Goal: Task Accomplishment & Management: Use online tool/utility

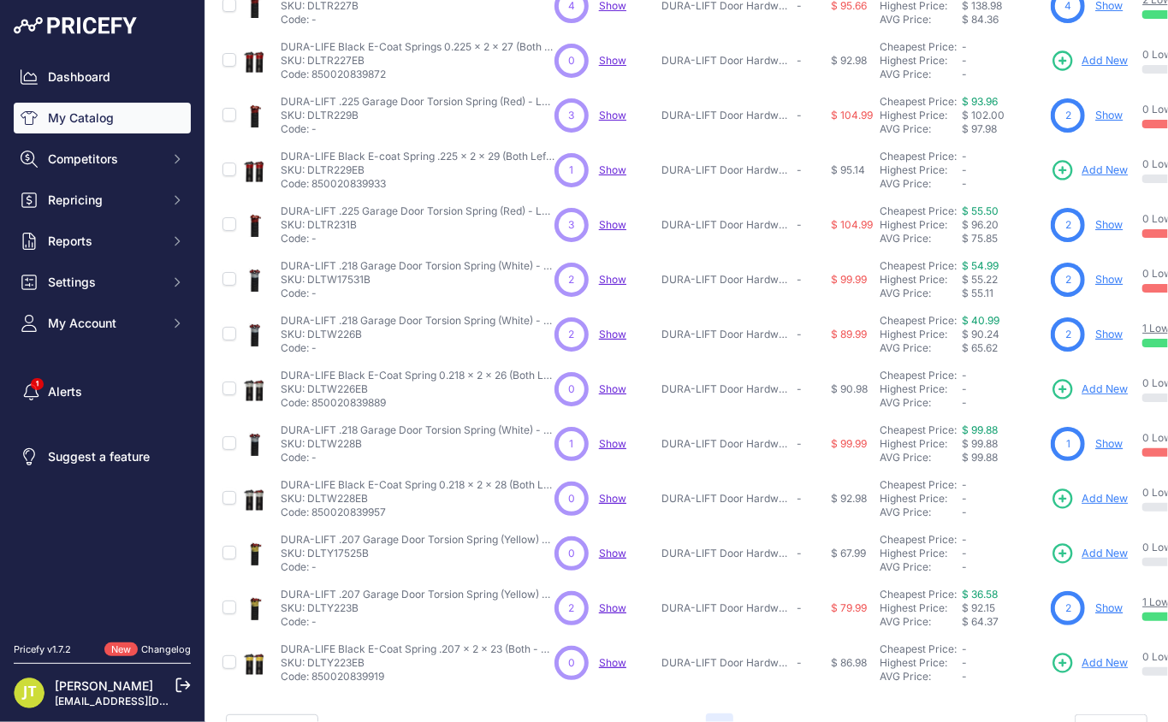
scroll to position [361, 0]
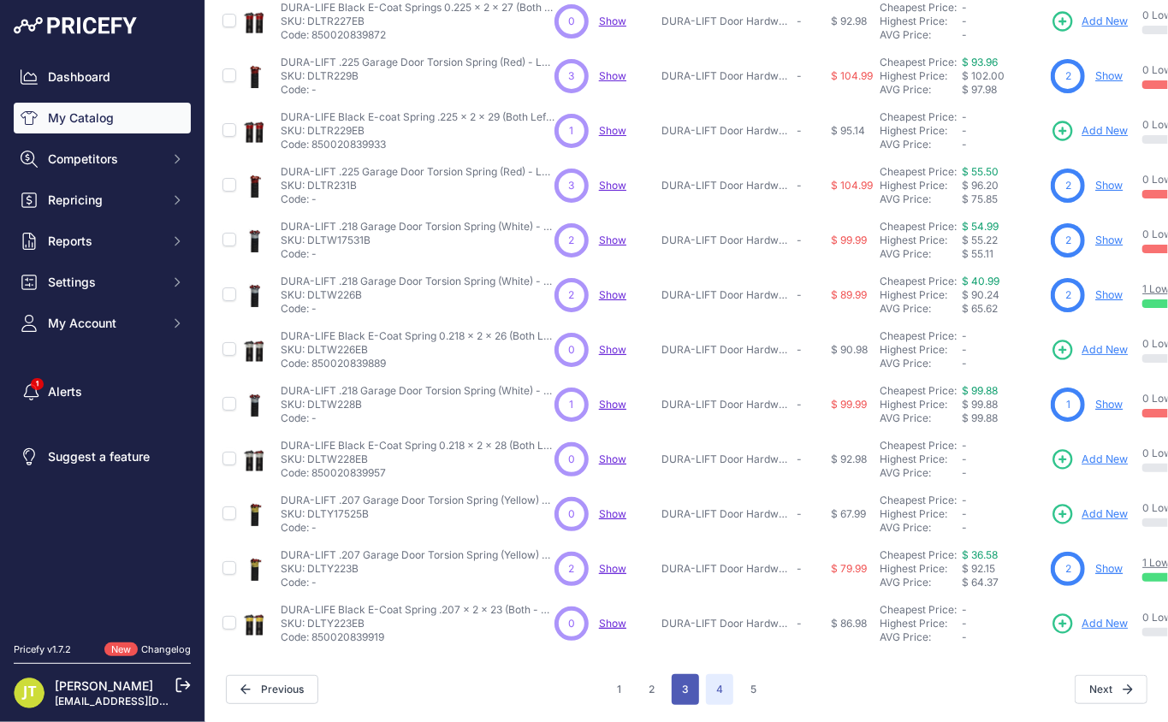
click at [681, 674] on button "3" at bounding box center [685, 689] width 27 height 31
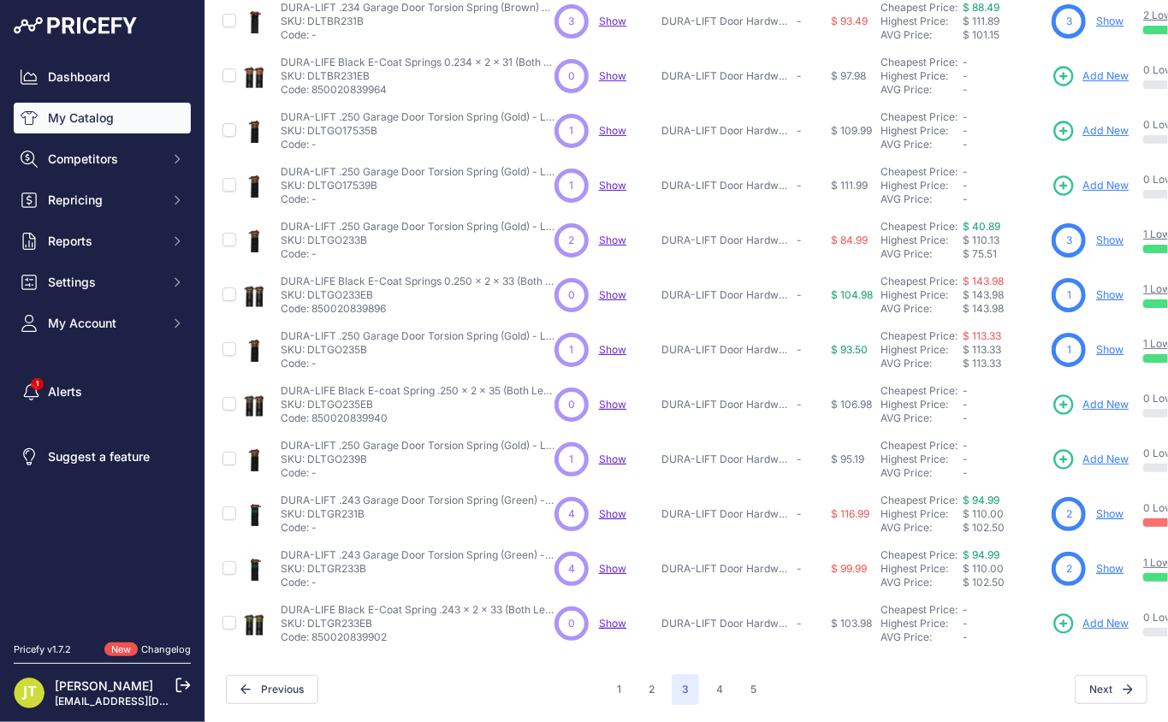
scroll to position [361, 0]
click at [640, 674] on button "2" at bounding box center [651, 689] width 27 height 31
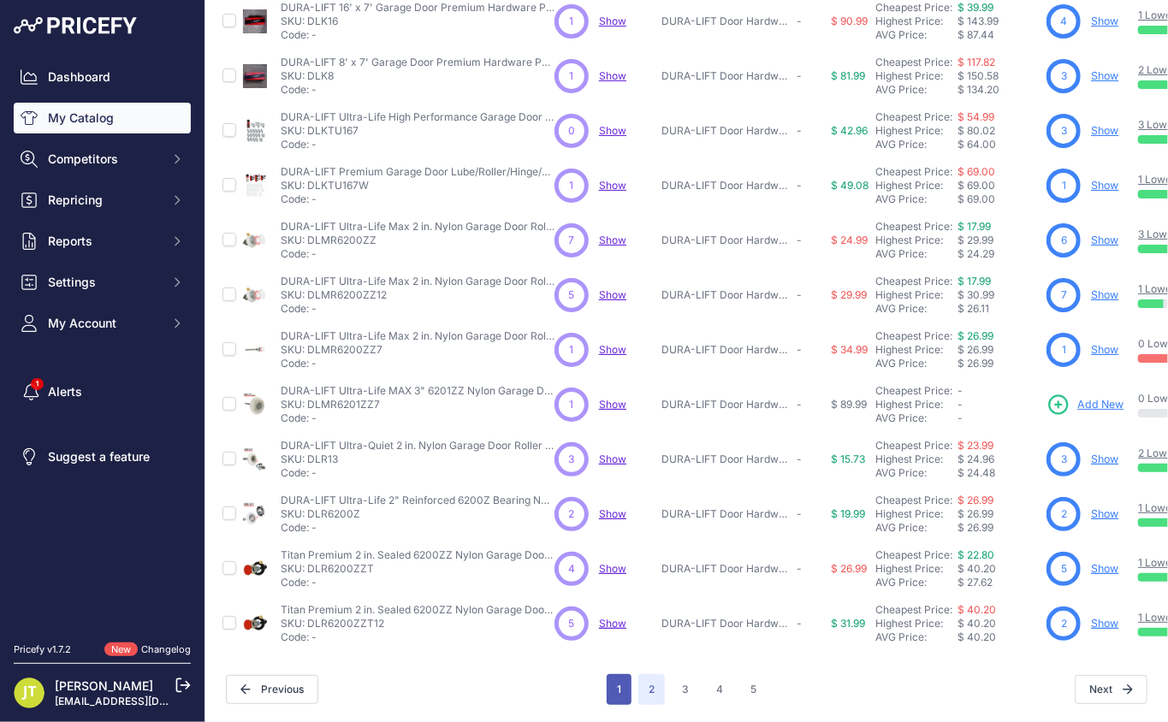
click at [613, 675] on button "1" at bounding box center [619, 689] width 25 height 31
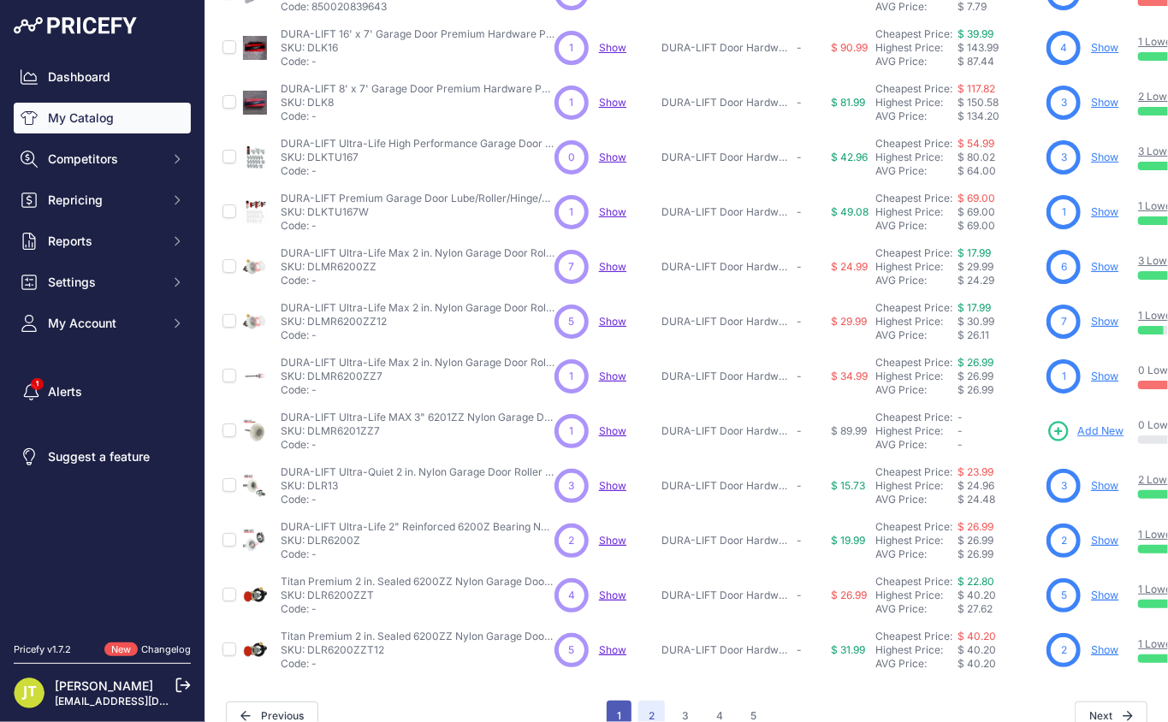
scroll to position [405, 0]
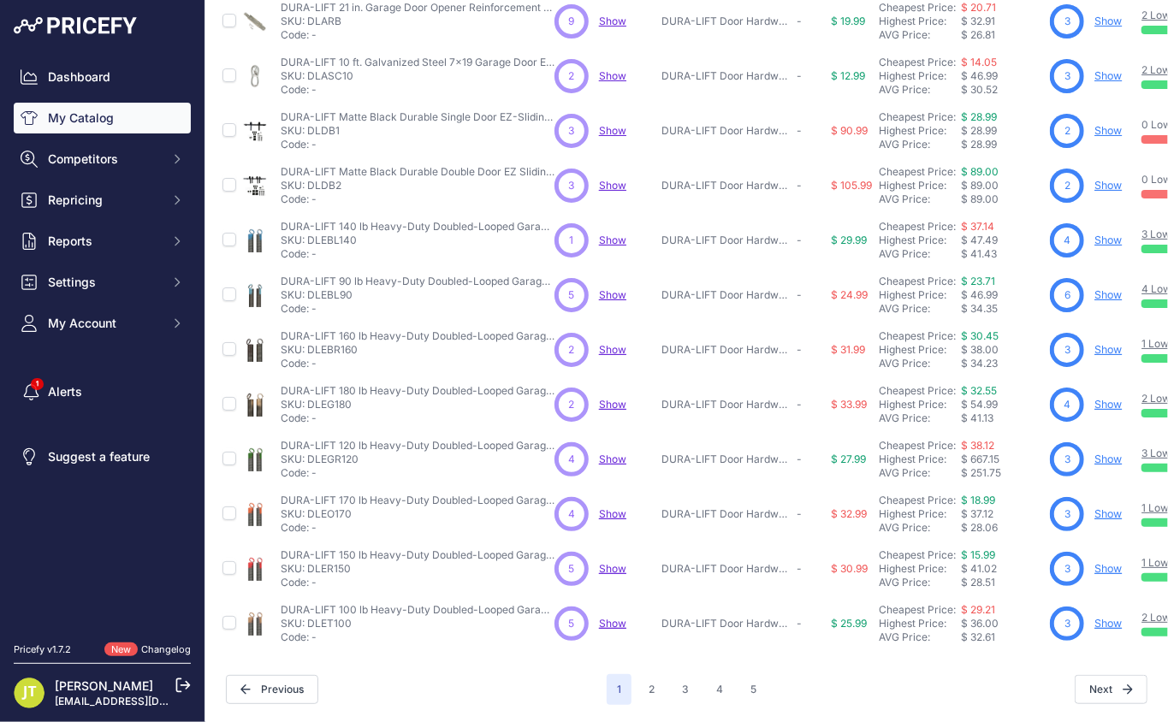
scroll to position [361, 0]
click at [638, 674] on button "2" at bounding box center [651, 689] width 27 height 31
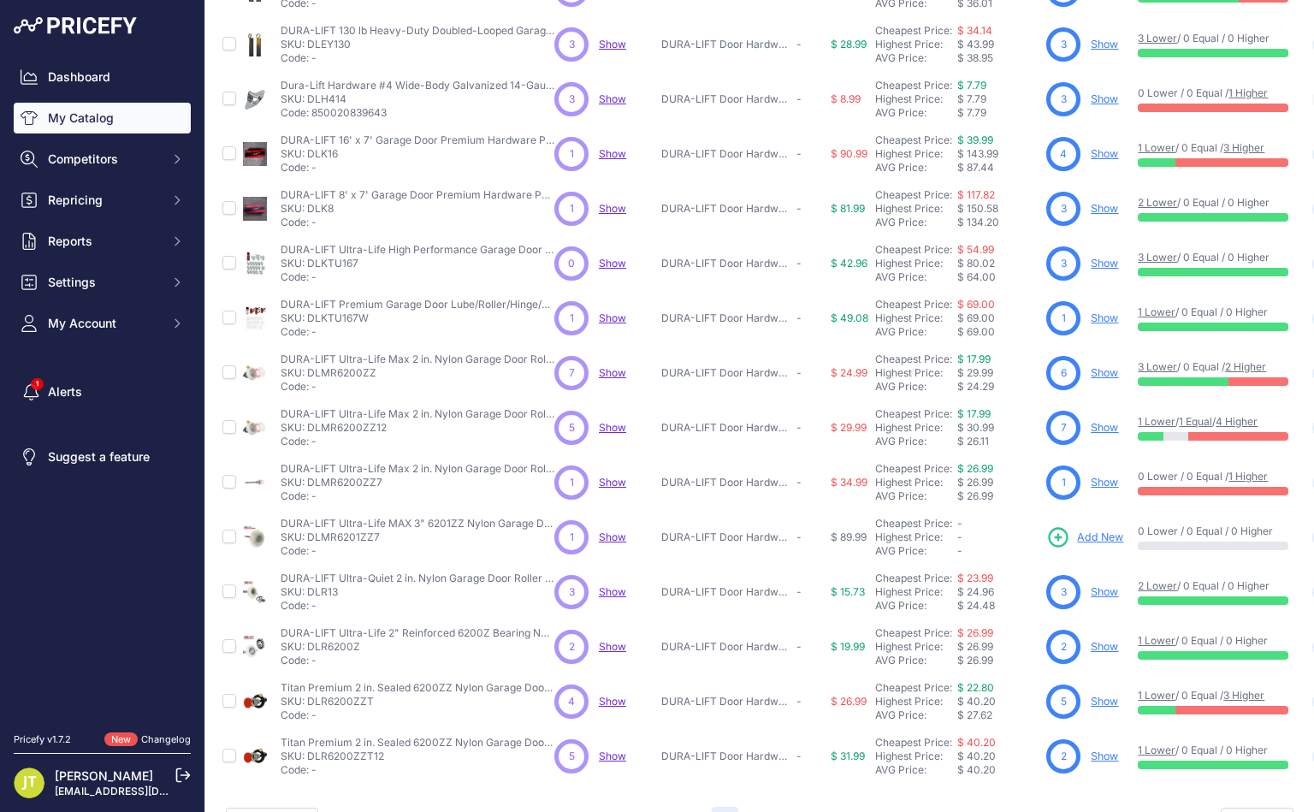
scroll to position [273, 0]
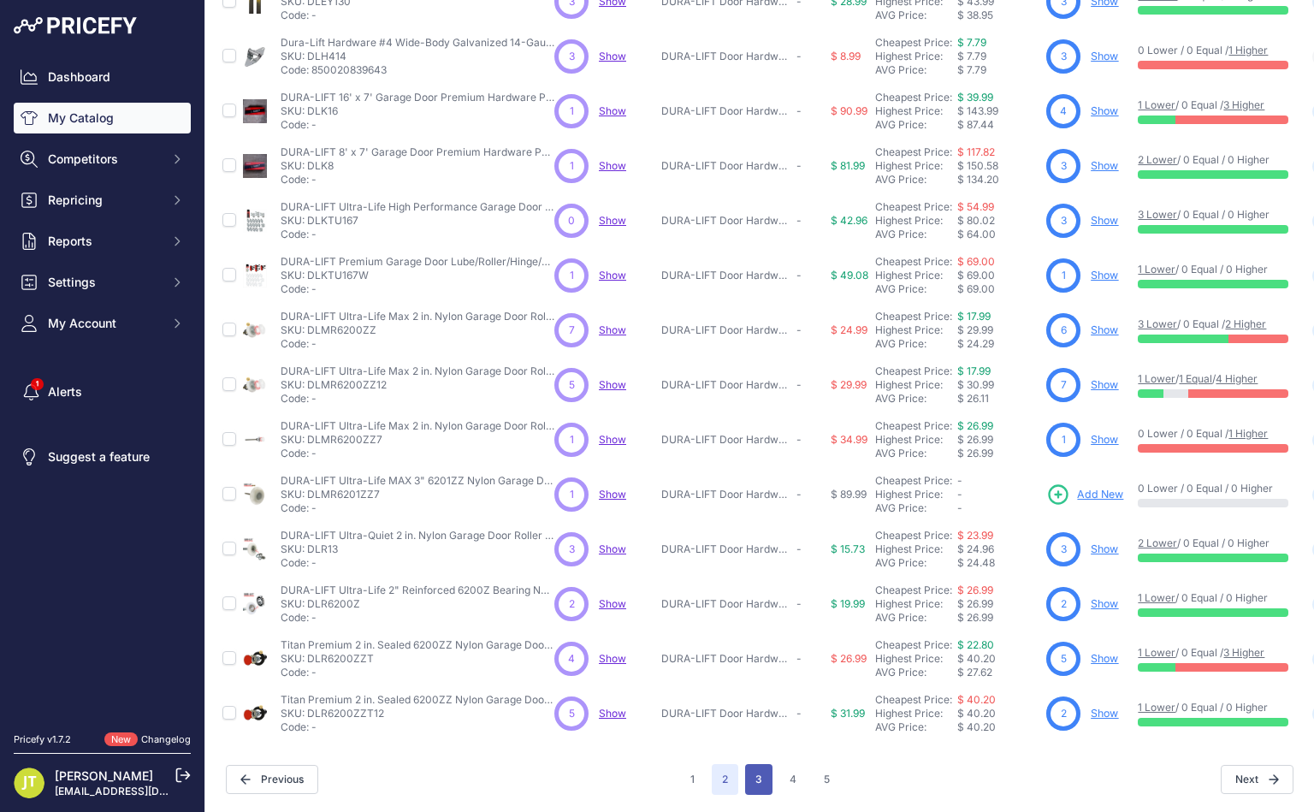
click at [755, 721] on button "3" at bounding box center [758, 779] width 27 height 31
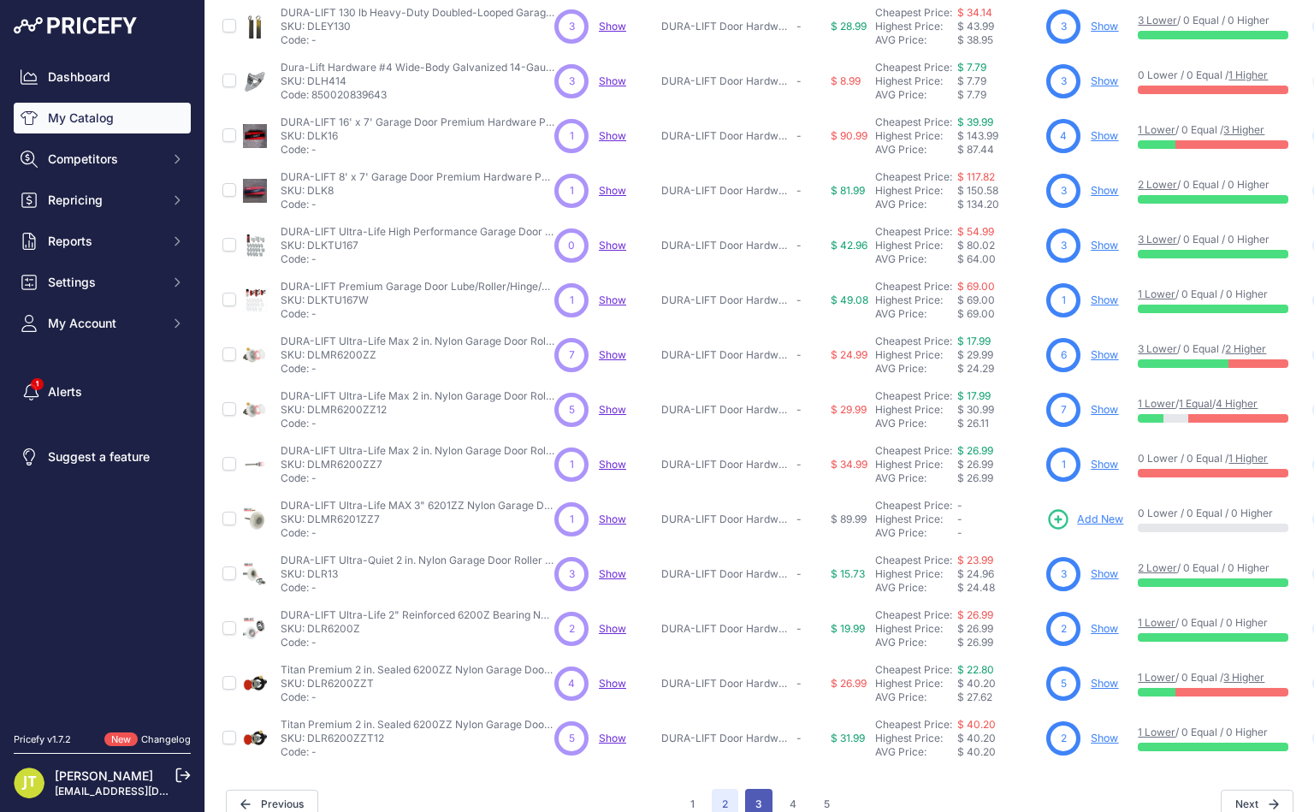
scroll to position [316, 0]
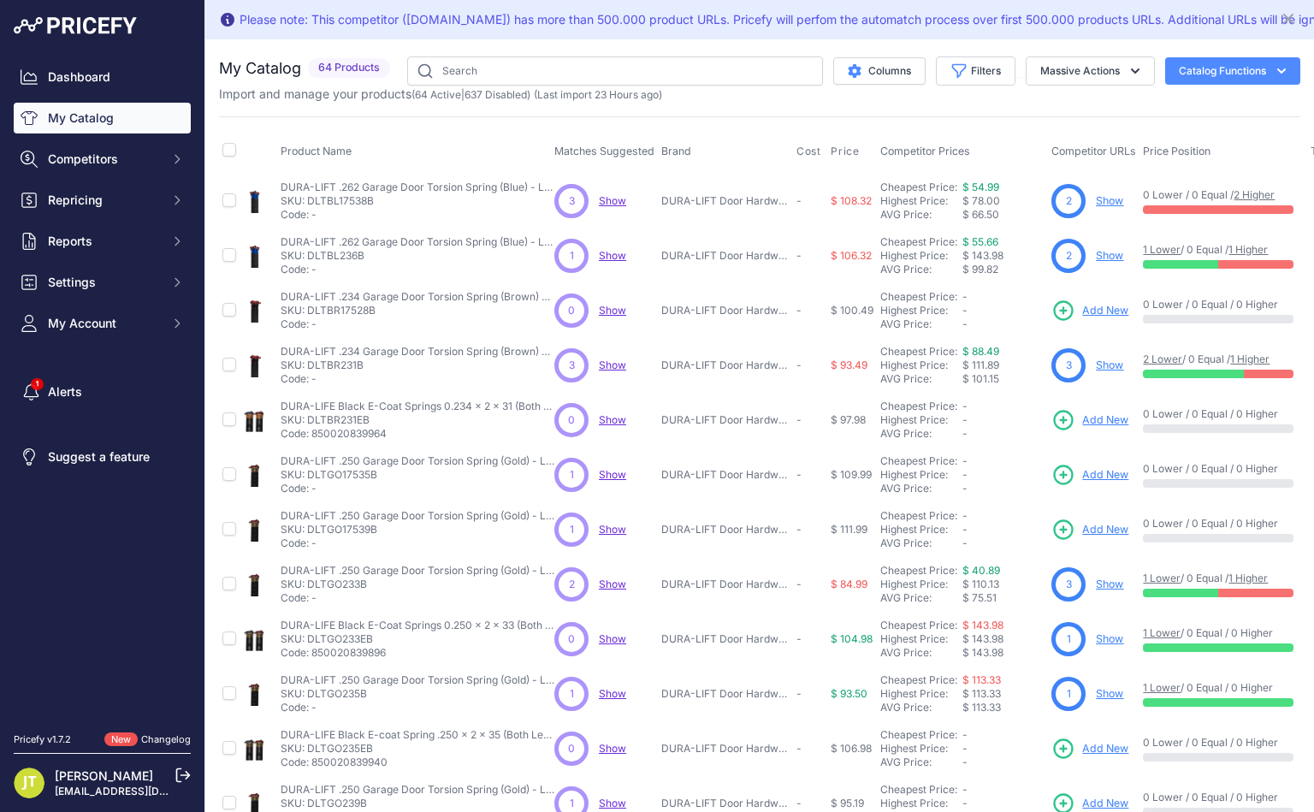
click at [1096, 207] on link "Show" at bounding box center [1109, 200] width 27 height 13
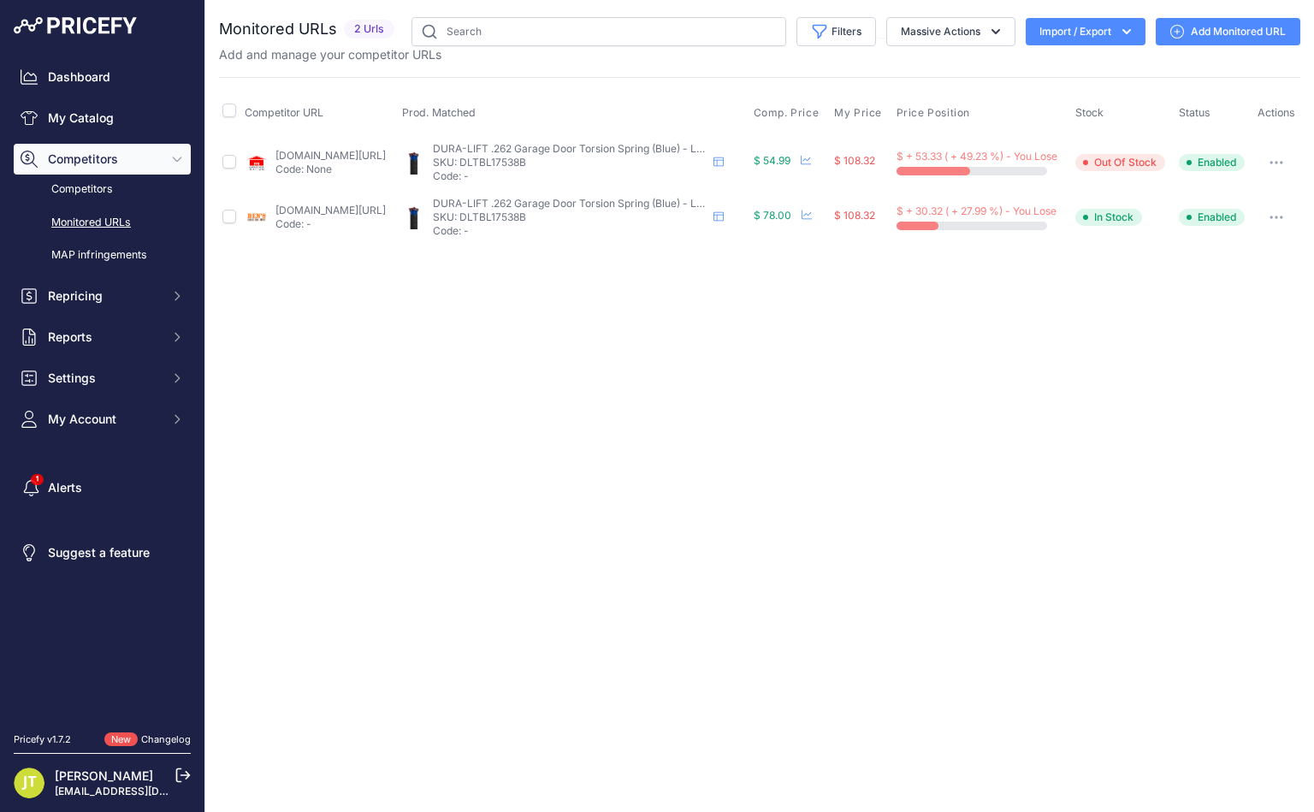
click at [1278, 24] on link "Add Monitored URL" at bounding box center [1228, 31] width 145 height 27
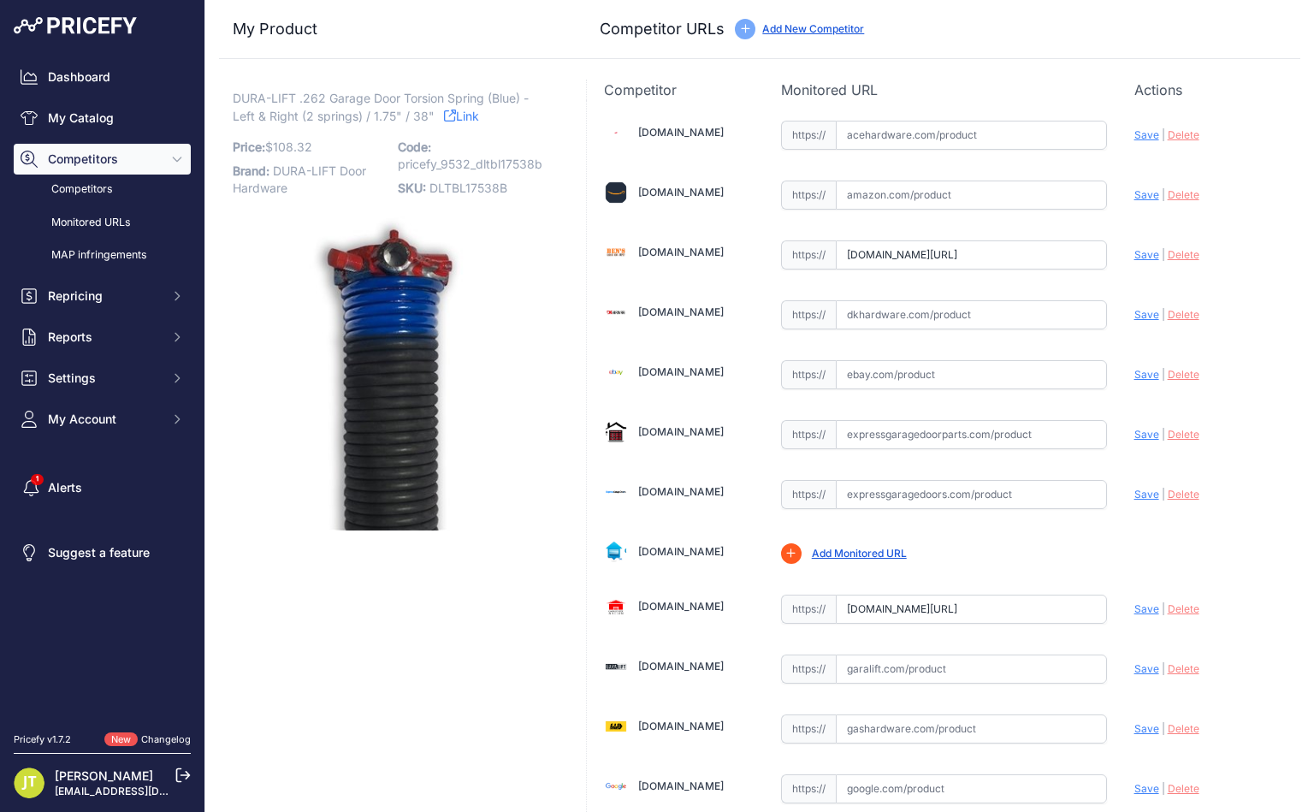
click at [933, 182] on input "text" at bounding box center [971, 195] width 271 height 29
paste input "https://www.amazon.com/Torsion-Non-Slip-Precision-Electrophoresis-Replacement/d…"
click at [1135, 201] on span "Save" at bounding box center [1147, 194] width 25 height 13
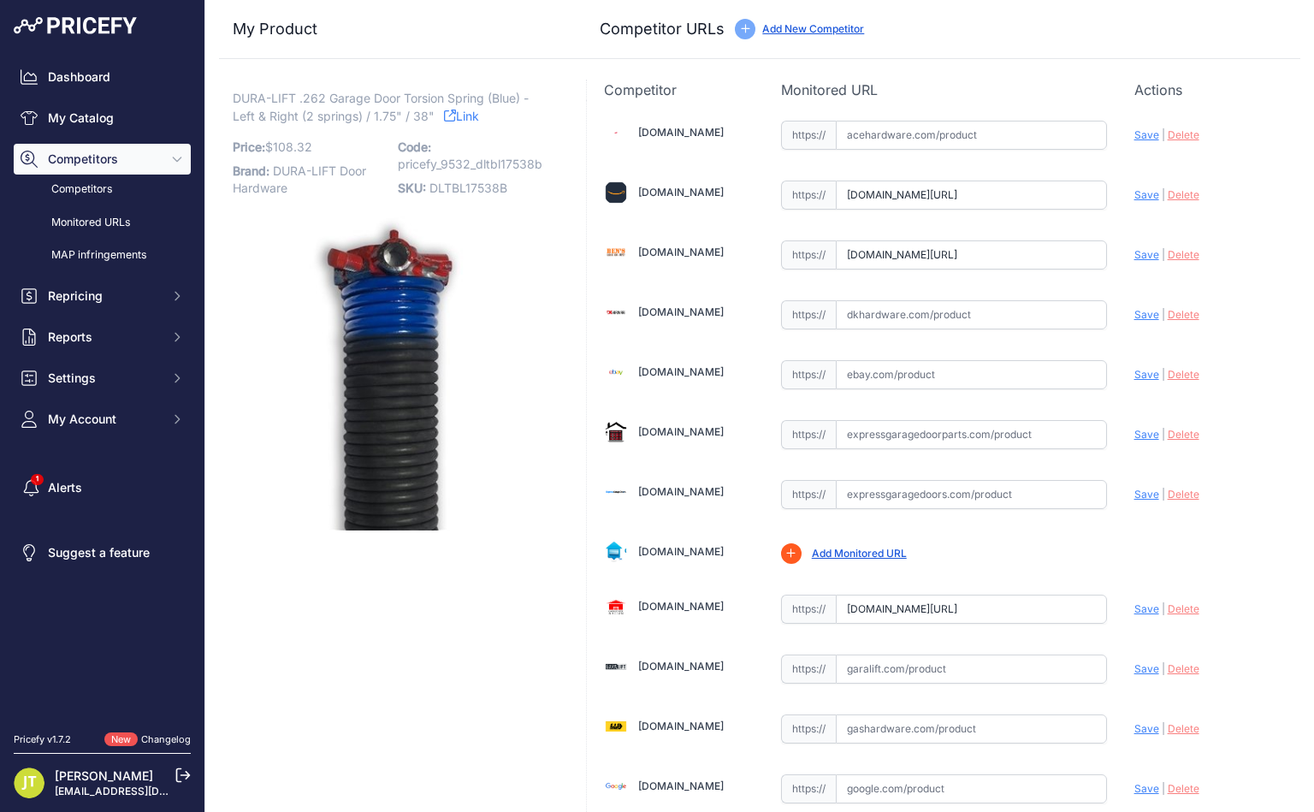
type input "https://www.amazon.com/Torsion-Non-Slip-Precision-Electrophoresis-Replacement/d…"
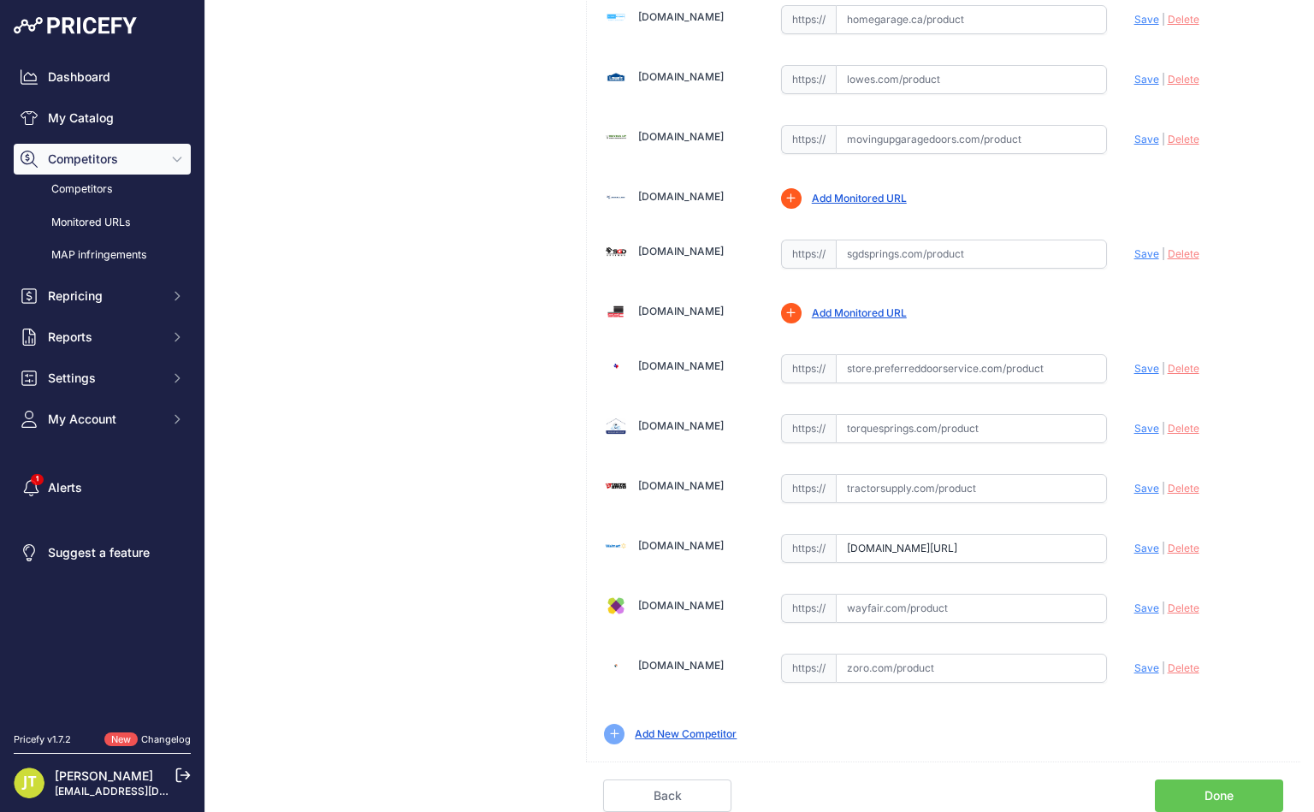
click at [1189, 785] on link "Done" at bounding box center [1219, 795] width 128 height 33
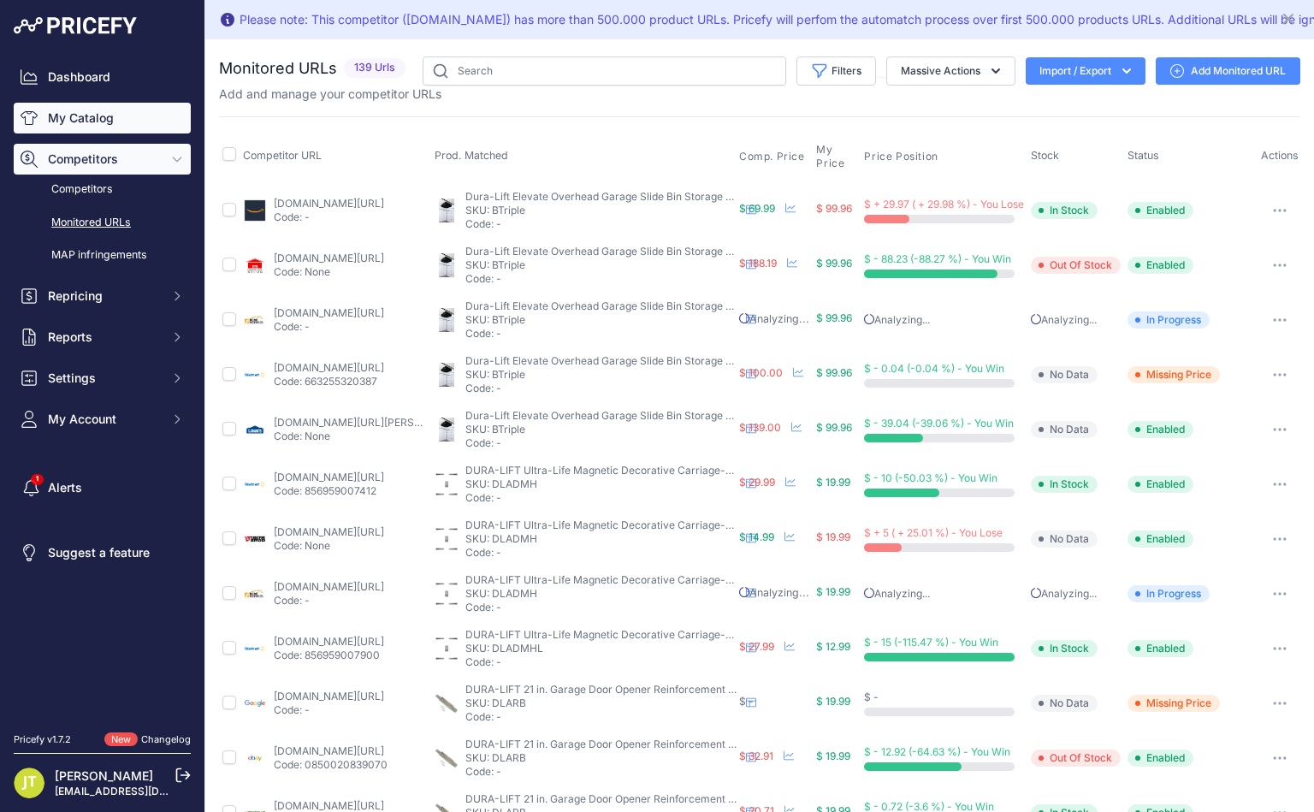
click at [87, 105] on link "My Catalog" at bounding box center [102, 118] width 177 height 31
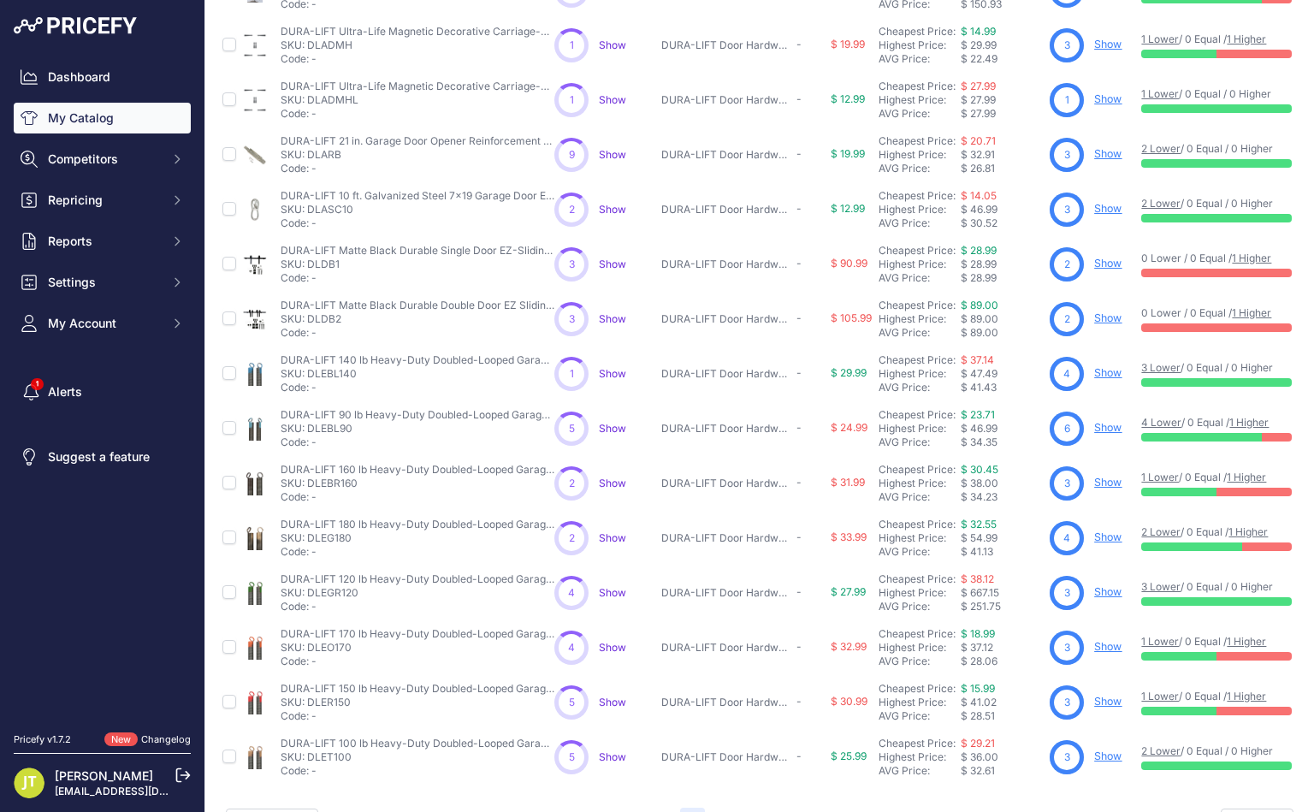
scroll to position [234, 0]
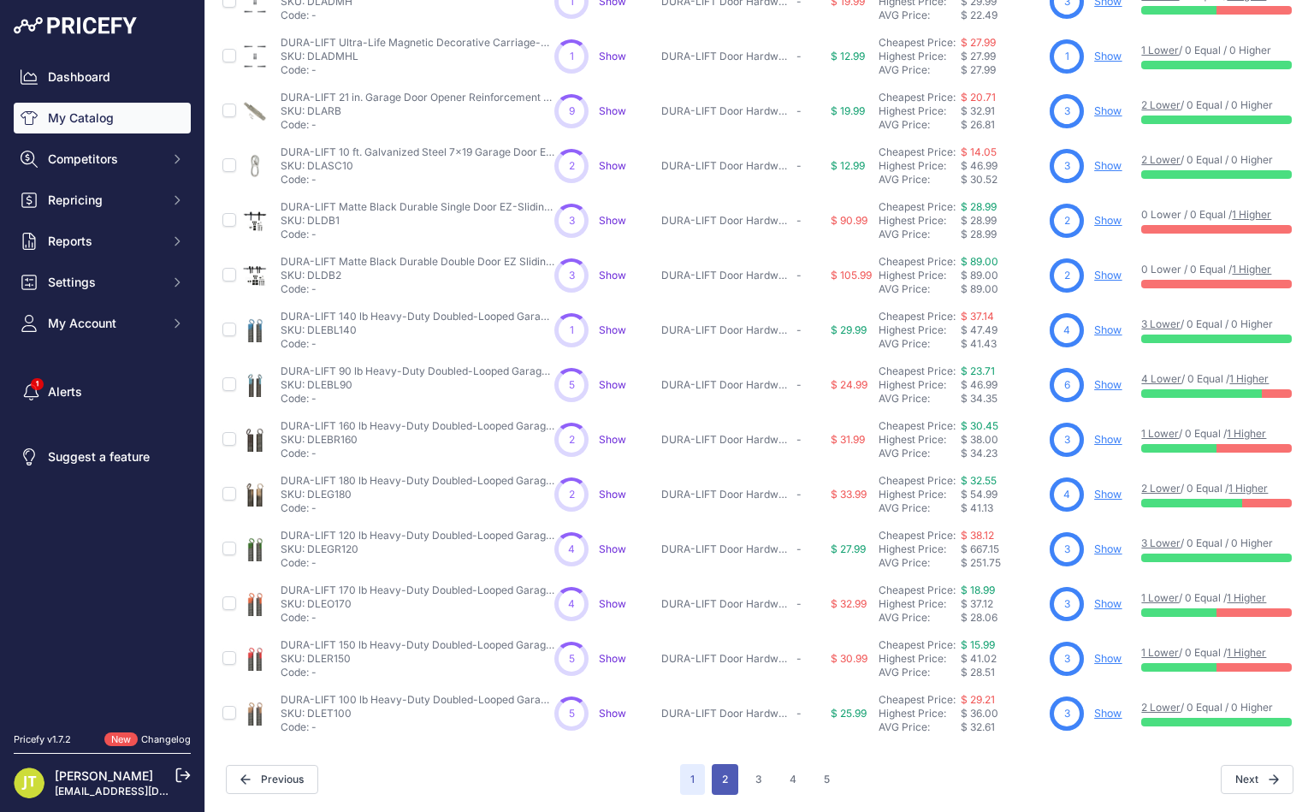
click at [712, 773] on button "2" at bounding box center [725, 779] width 27 height 31
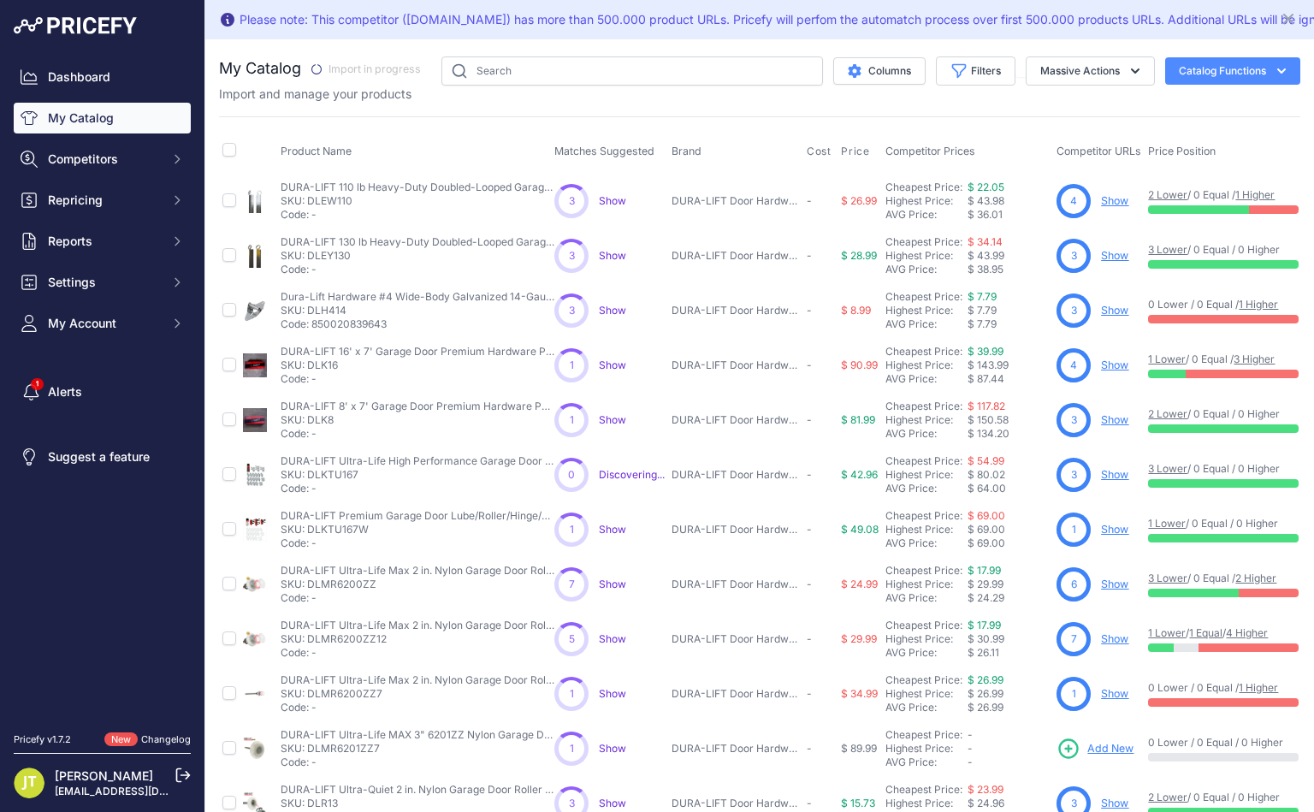
scroll to position [273, 0]
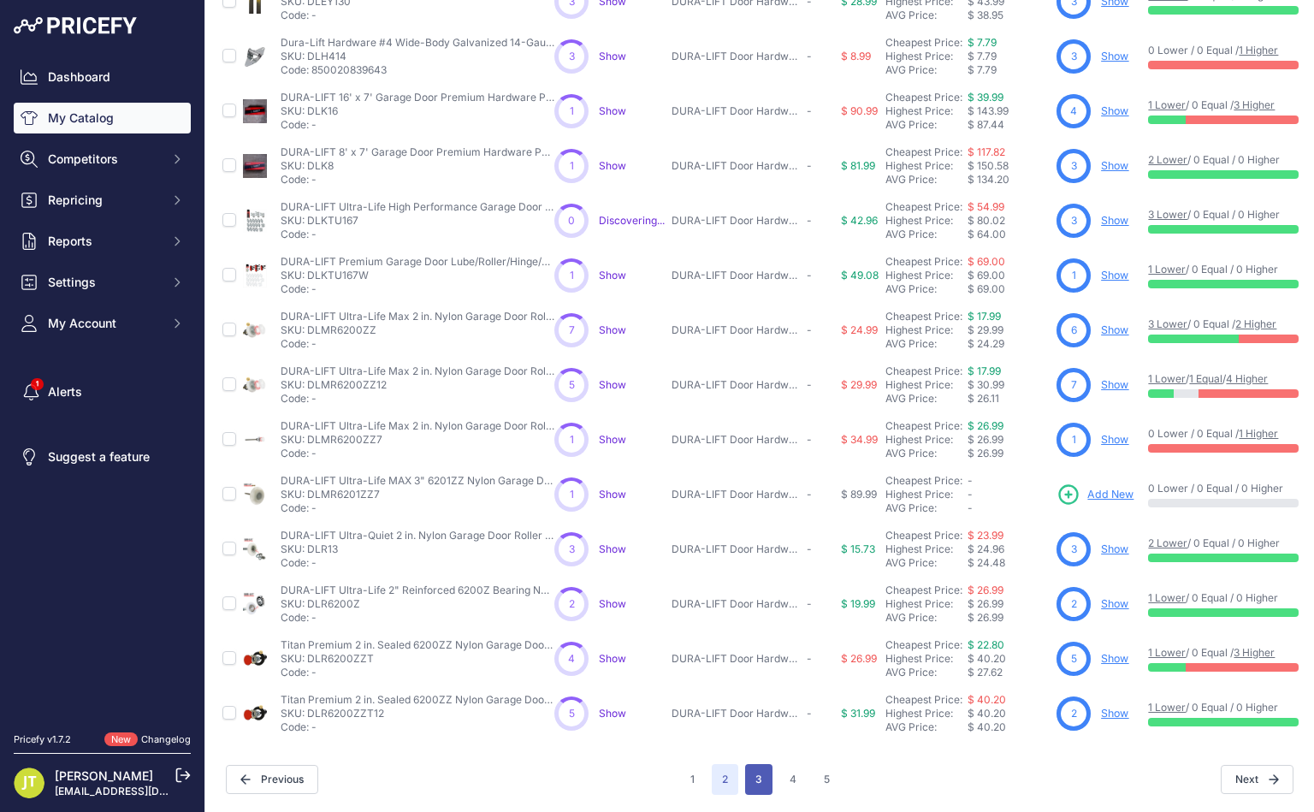
click at [745, 764] on button "3" at bounding box center [758, 779] width 27 height 31
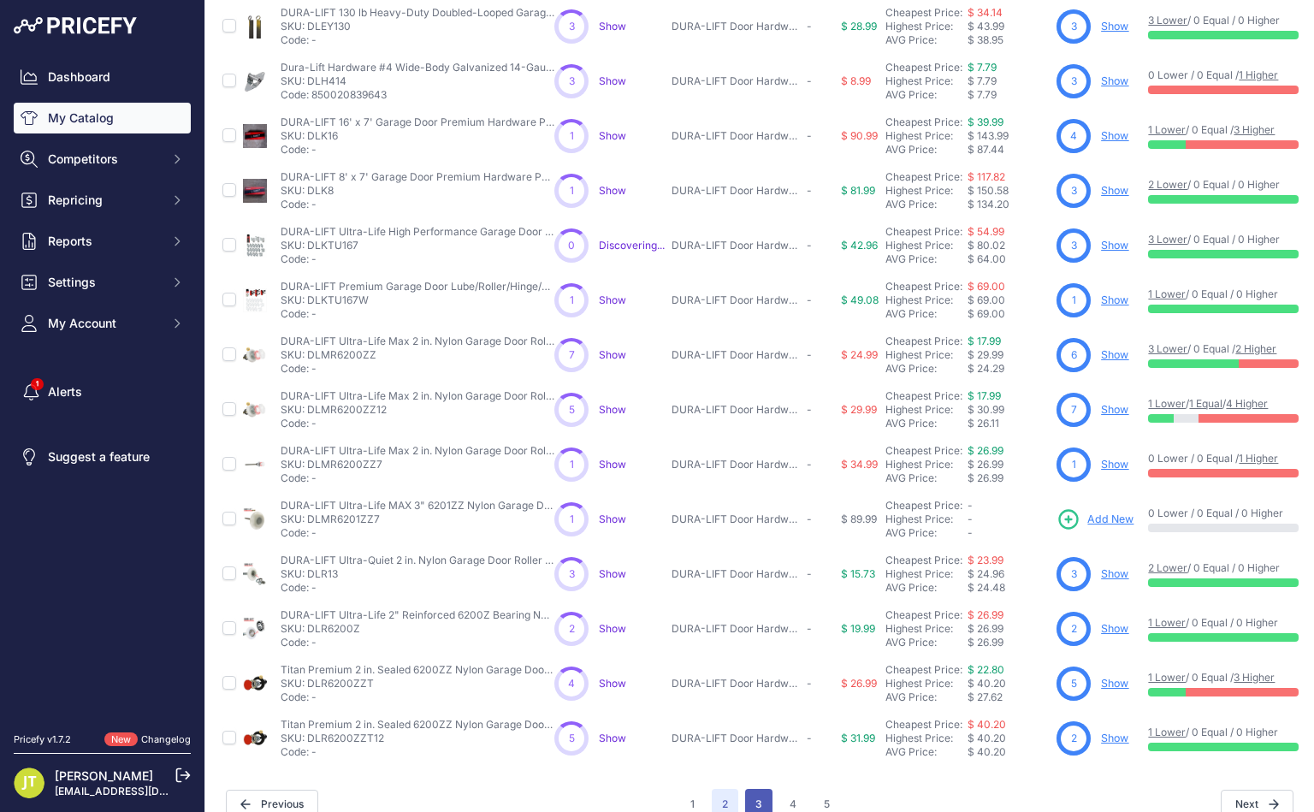
scroll to position [316, 0]
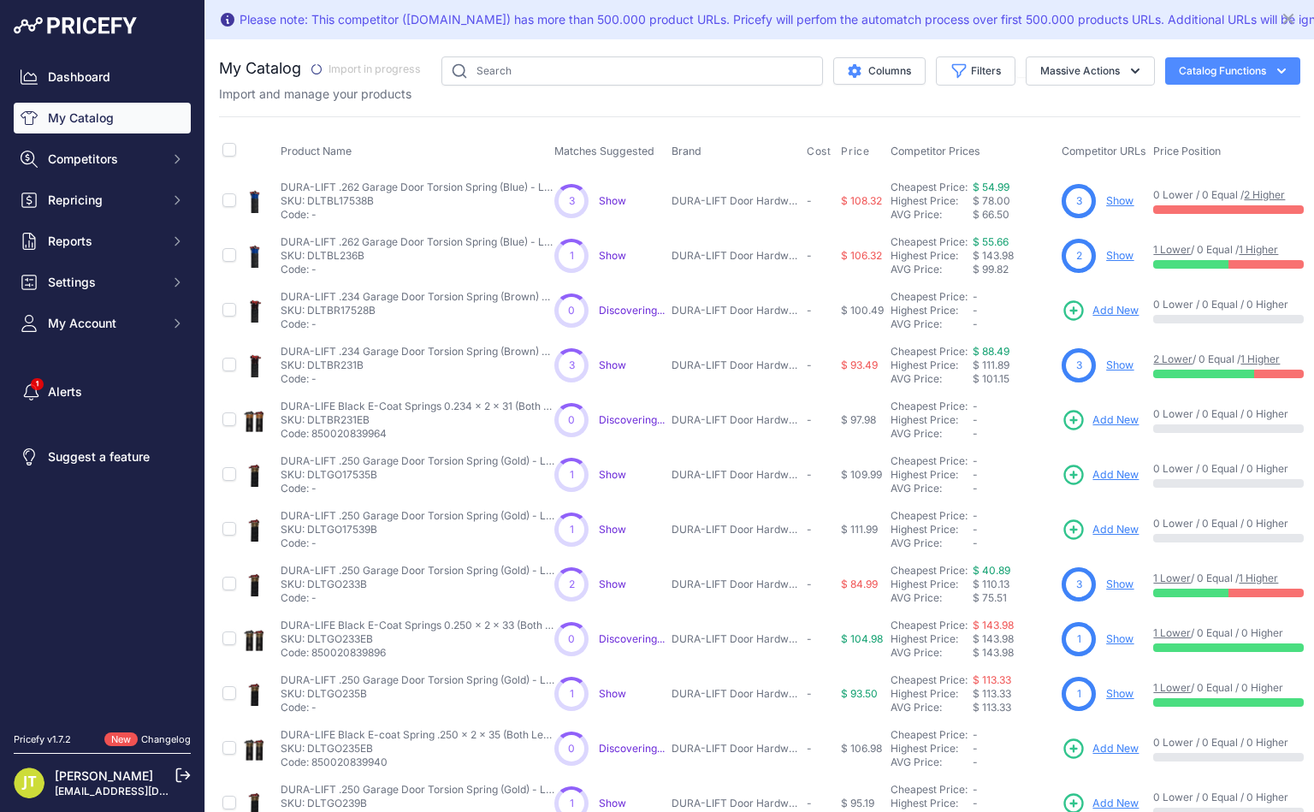
click at [1122, 264] on p "Show" at bounding box center [1119, 256] width 27 height 16
click at [1117, 260] on link "Show" at bounding box center [1119, 255] width 27 height 13
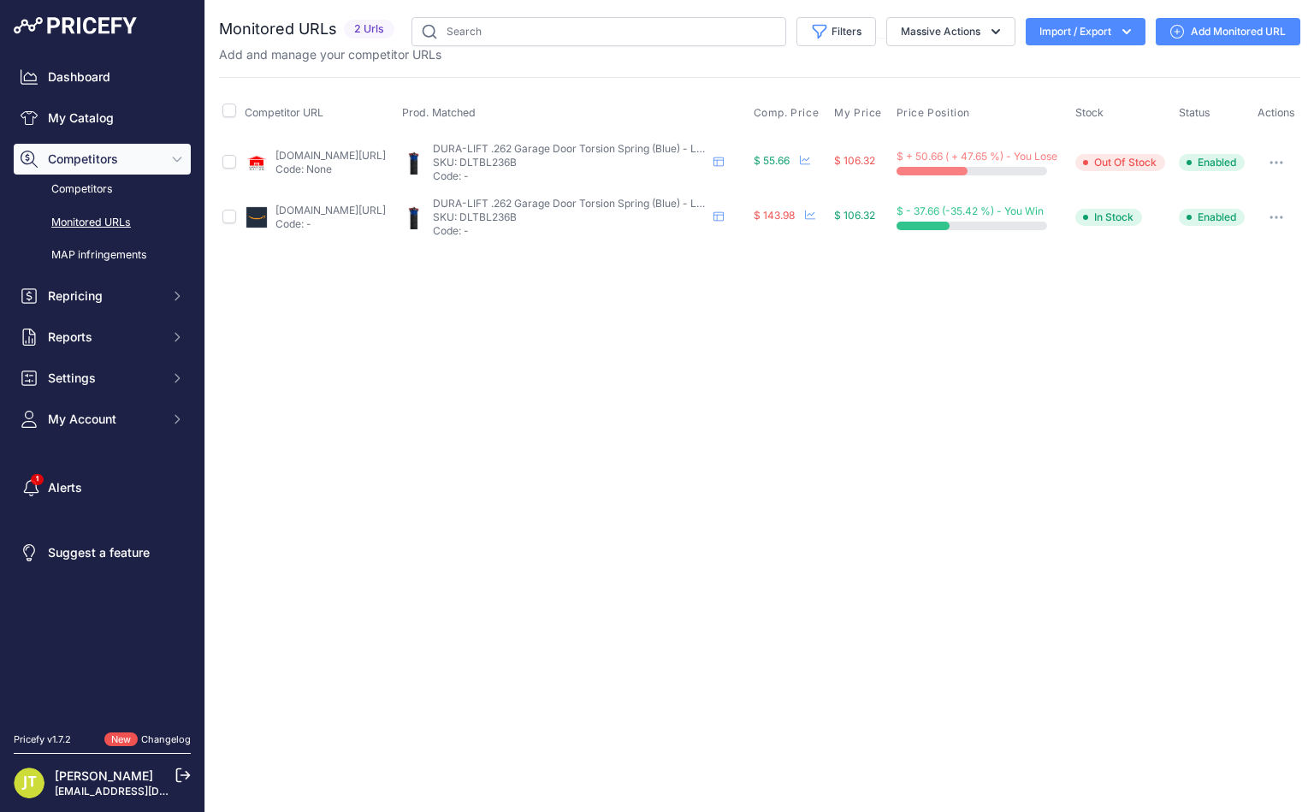
click at [1214, 26] on link "Add Monitored URL" at bounding box center [1228, 31] width 145 height 27
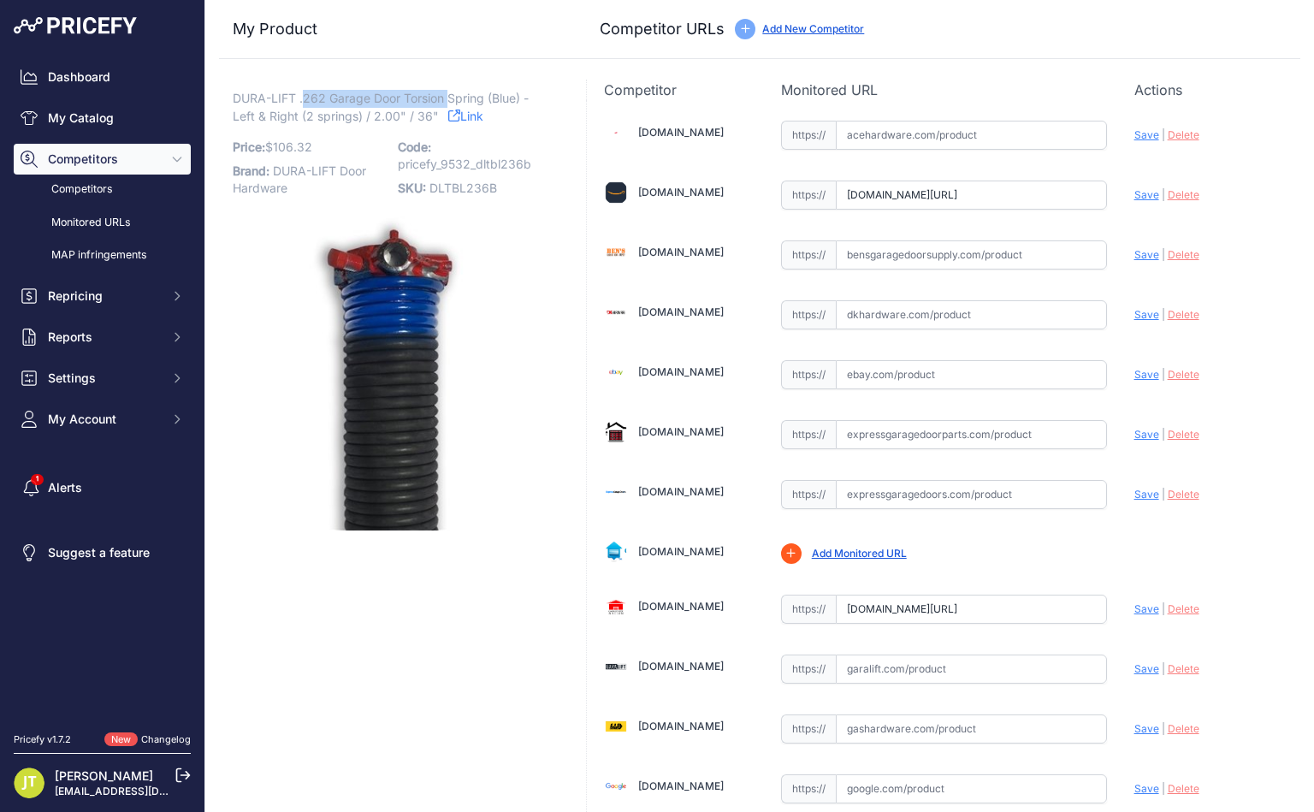
drag, startPoint x: 305, startPoint y: 93, endPoint x: 447, endPoint y: 104, distance: 142.4
click at [447, 104] on span "DURA-LIFT .262 Garage Door Torsion Spring (Blue) - Left & Right (2 springs) / 2…" at bounding box center [381, 106] width 296 height 39
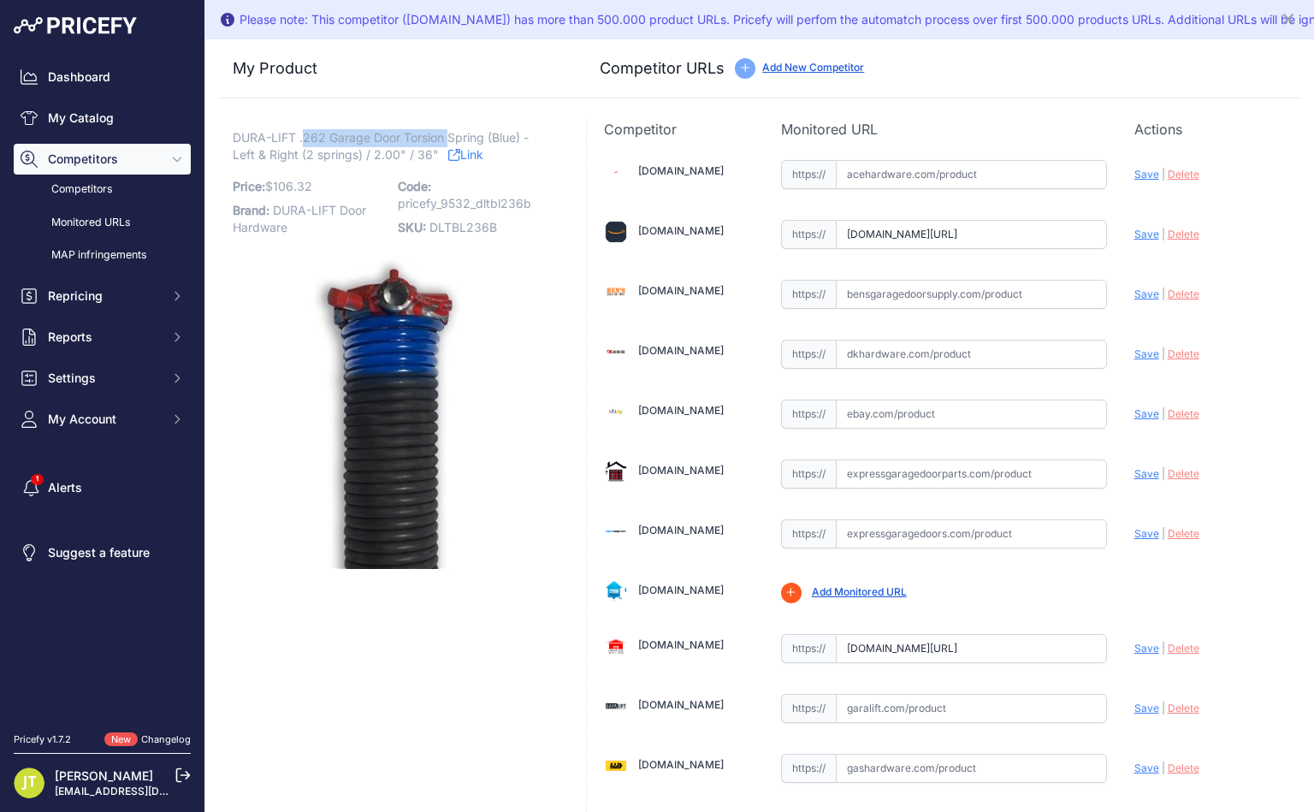
copy span "262 Garage Door Torsion"
click at [825, 67] on link "Add New Competitor" at bounding box center [813, 67] width 102 height 13
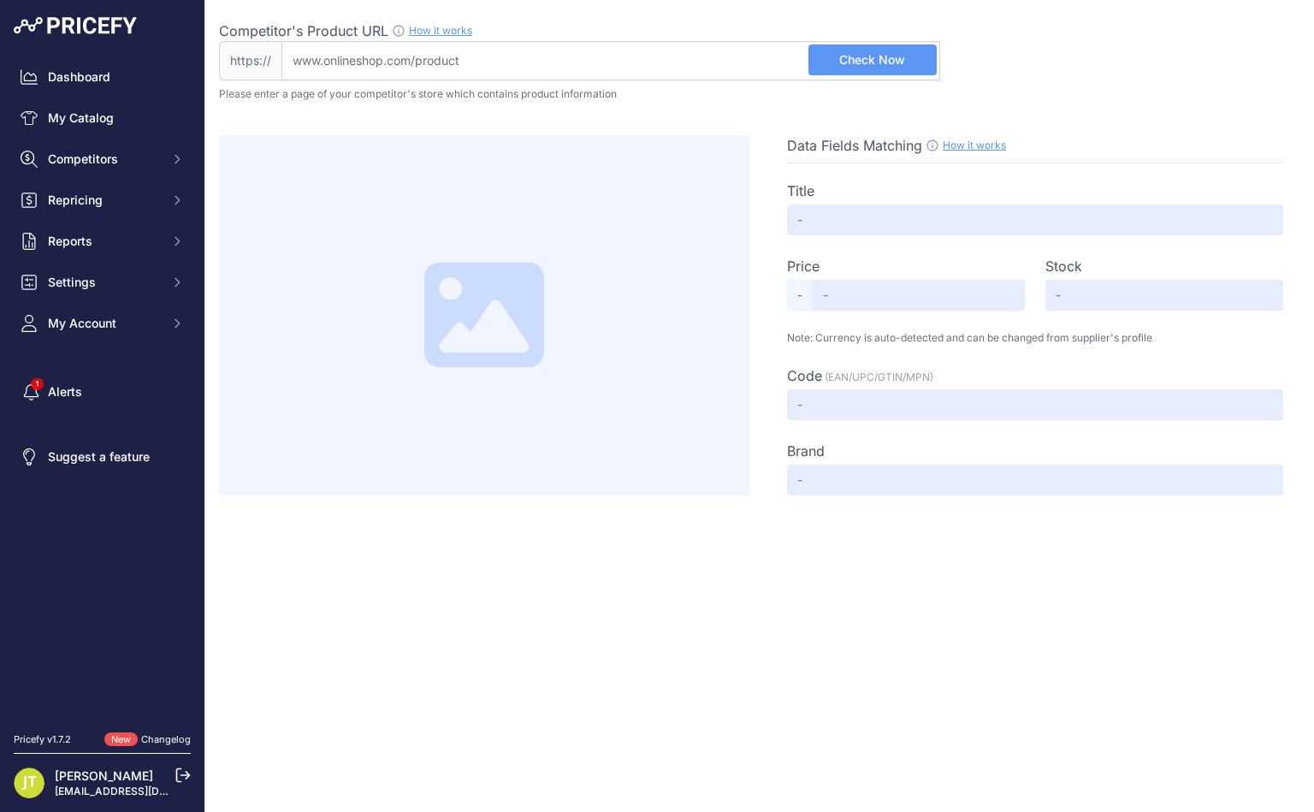
click at [655, 78] on input "Competitor's Product URL How it works In order to create your competitor's extr…" at bounding box center [610, 60] width 659 height 39
paste input "[URL][DOMAIN_NAME]"
type input "[DOMAIN_NAME][URL]"
click at [891, 56] on span "Check Now" at bounding box center [872, 59] width 66 height 17
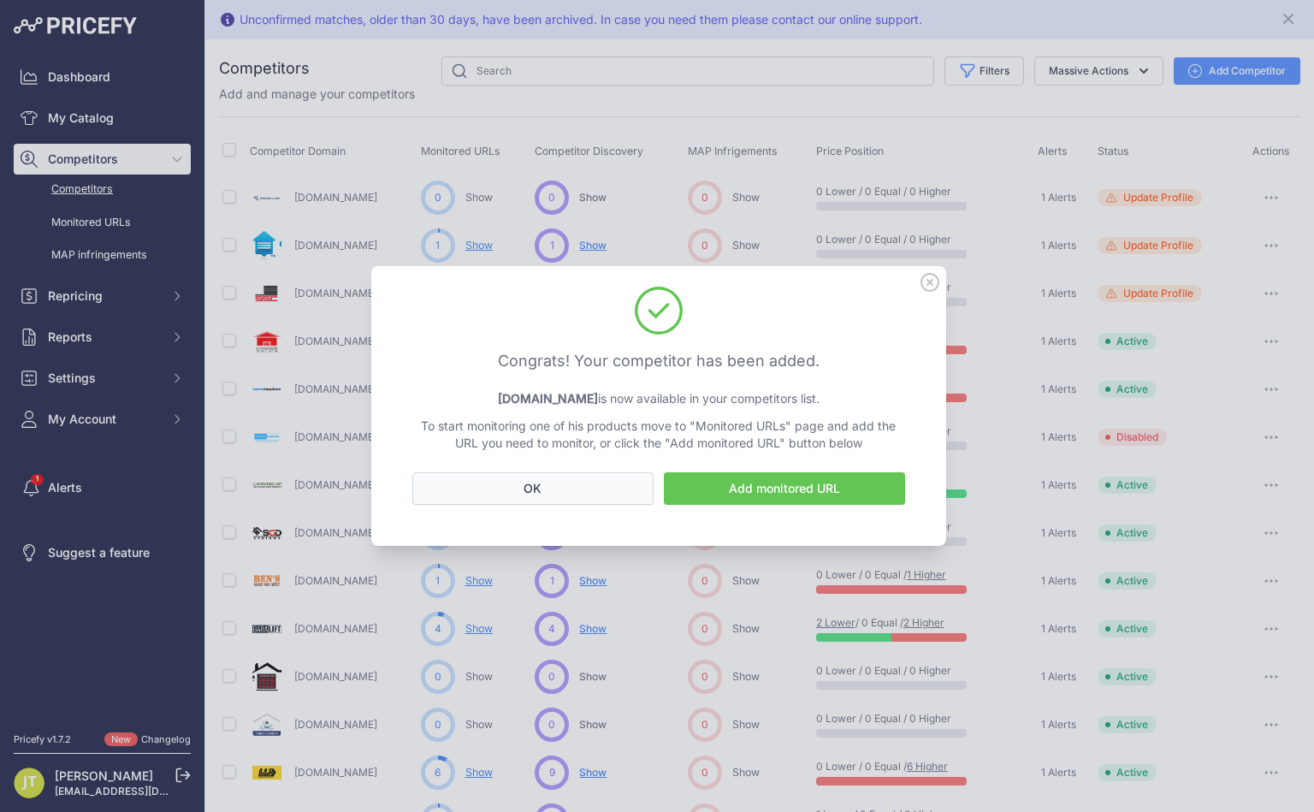
click at [584, 488] on button "OK" at bounding box center [532, 488] width 241 height 33
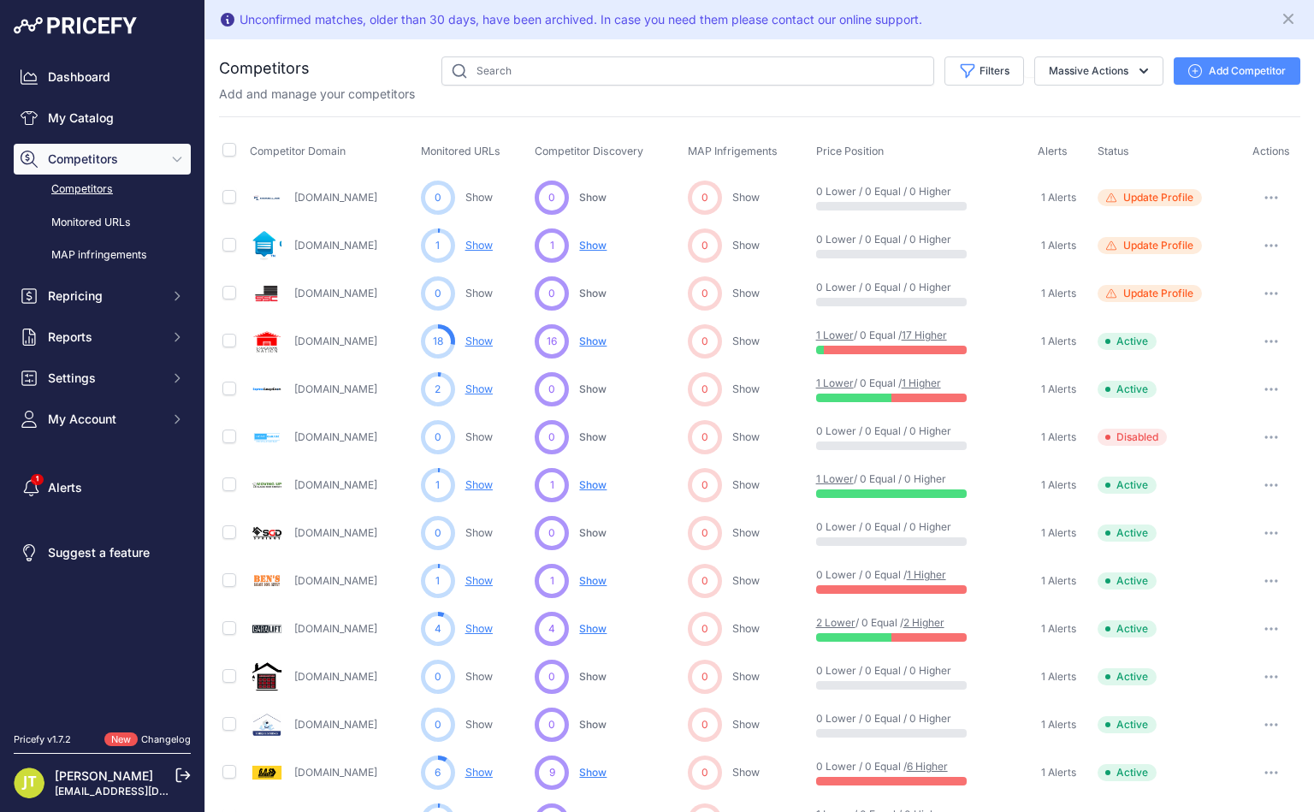
click at [1281, 62] on button "Add Competitor" at bounding box center [1237, 70] width 127 height 27
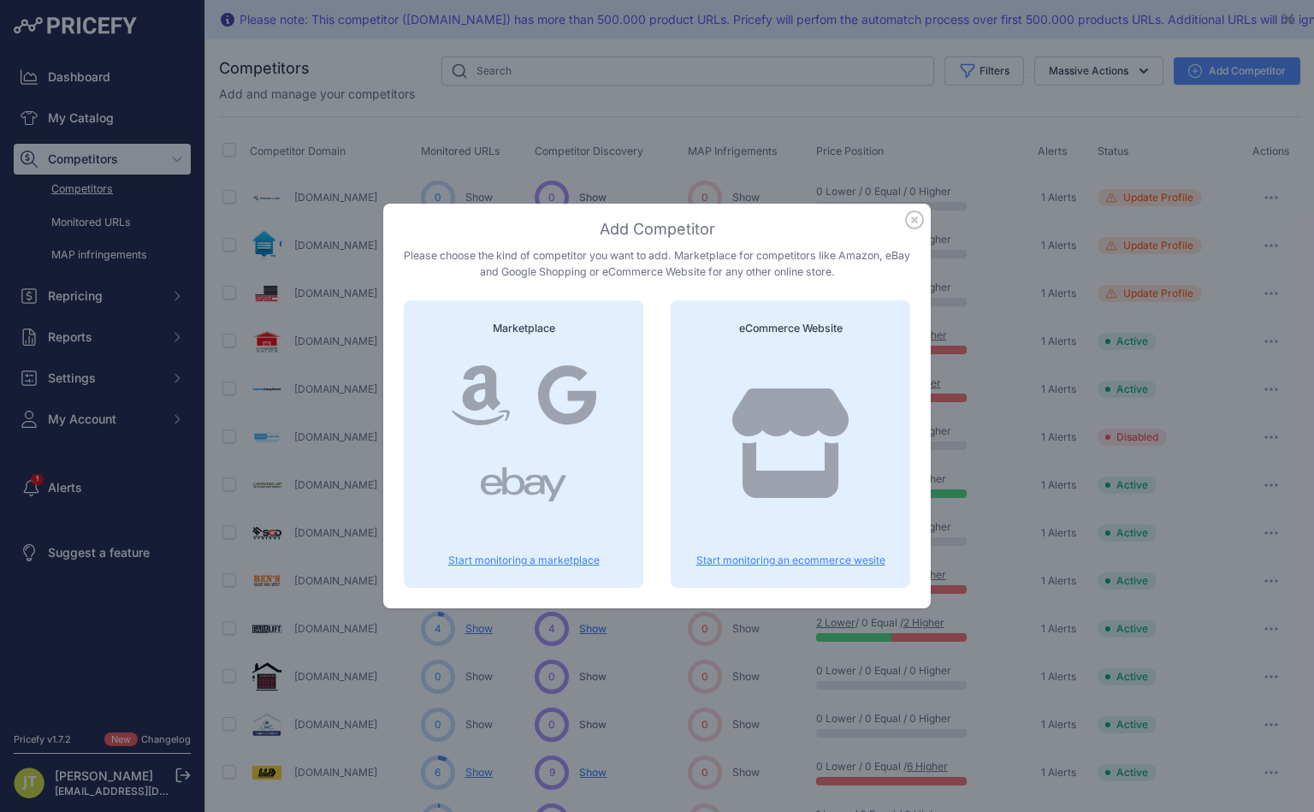
click at [911, 224] on icon "button" at bounding box center [914, 219] width 19 height 19
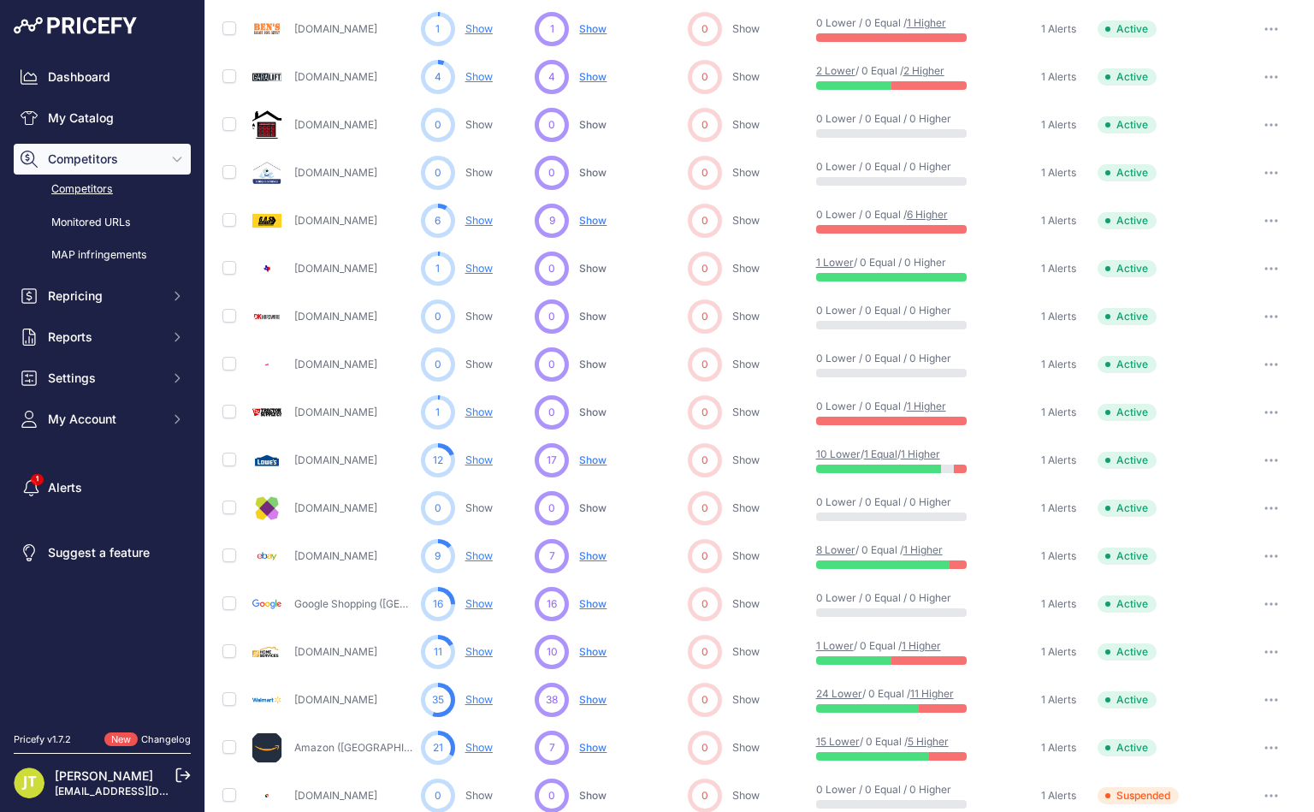
scroll to position [649, 0]
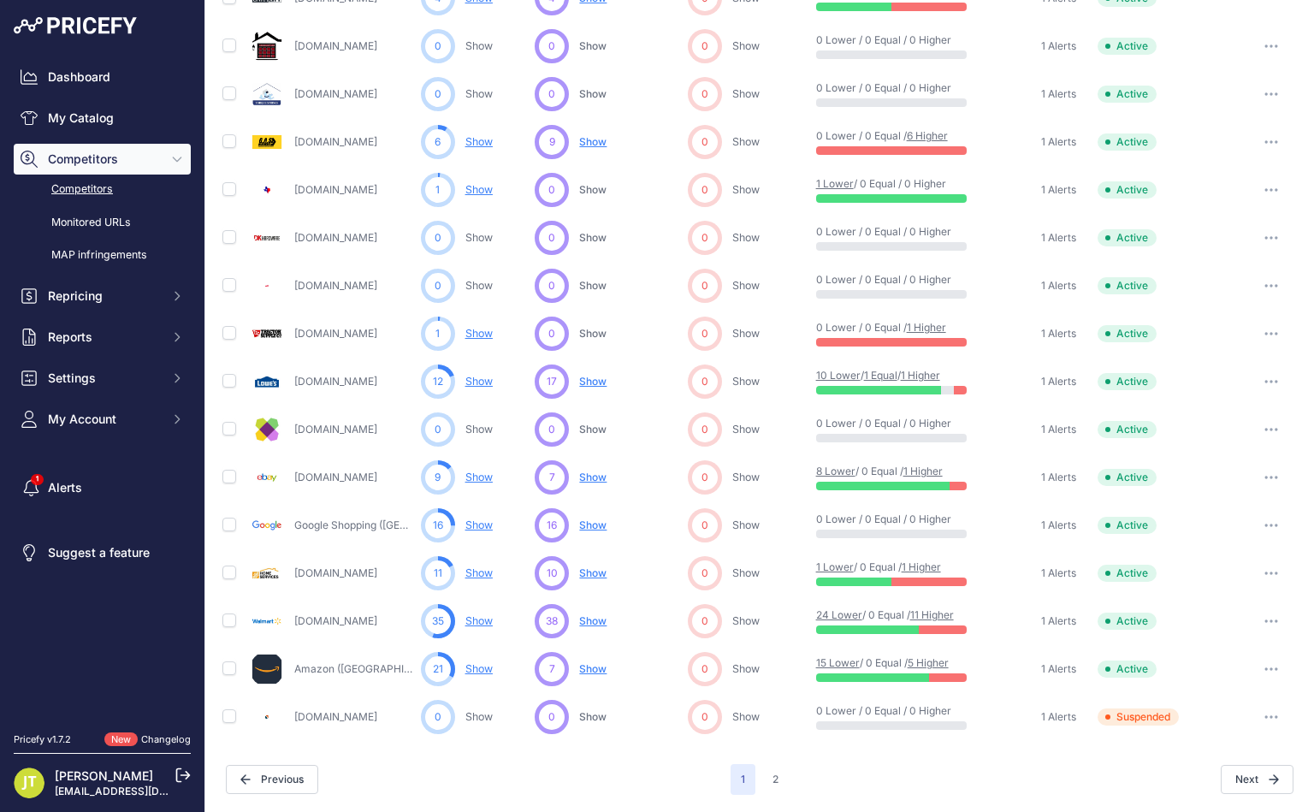
click at [90, 178] on link "Competitors" at bounding box center [102, 190] width 177 height 30
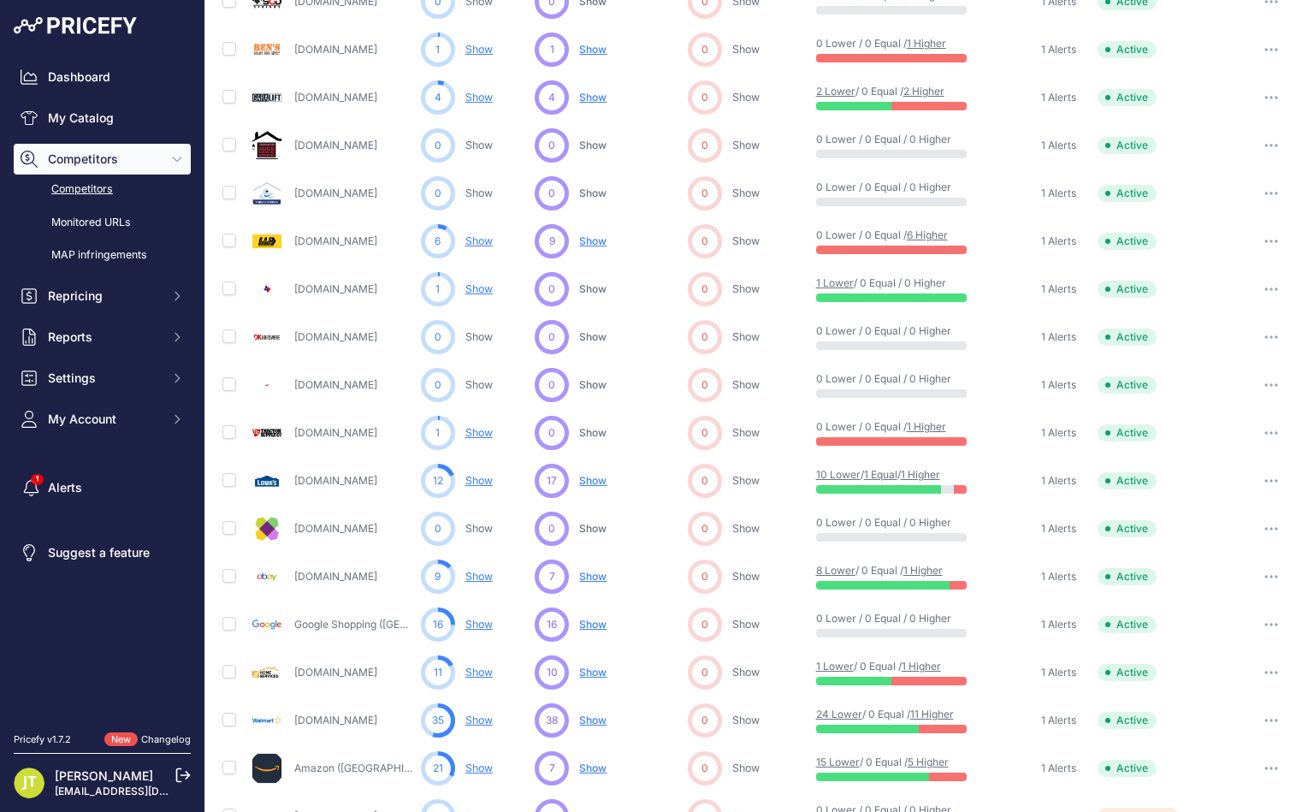
scroll to position [630, 0]
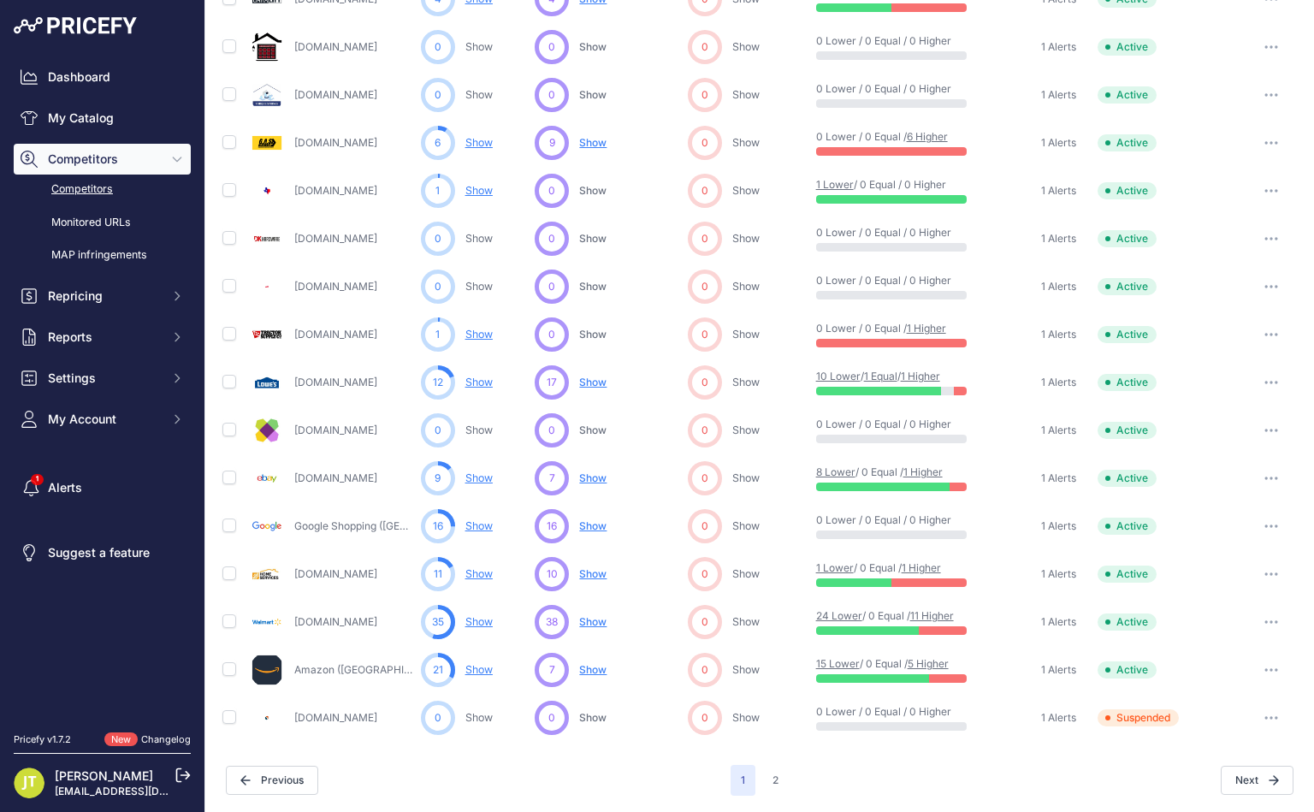
click at [308, 668] on link "Amazon ([GEOGRAPHIC_DATA])" at bounding box center [371, 669] width 155 height 13
click at [1264, 676] on button "button" at bounding box center [1271, 670] width 34 height 24
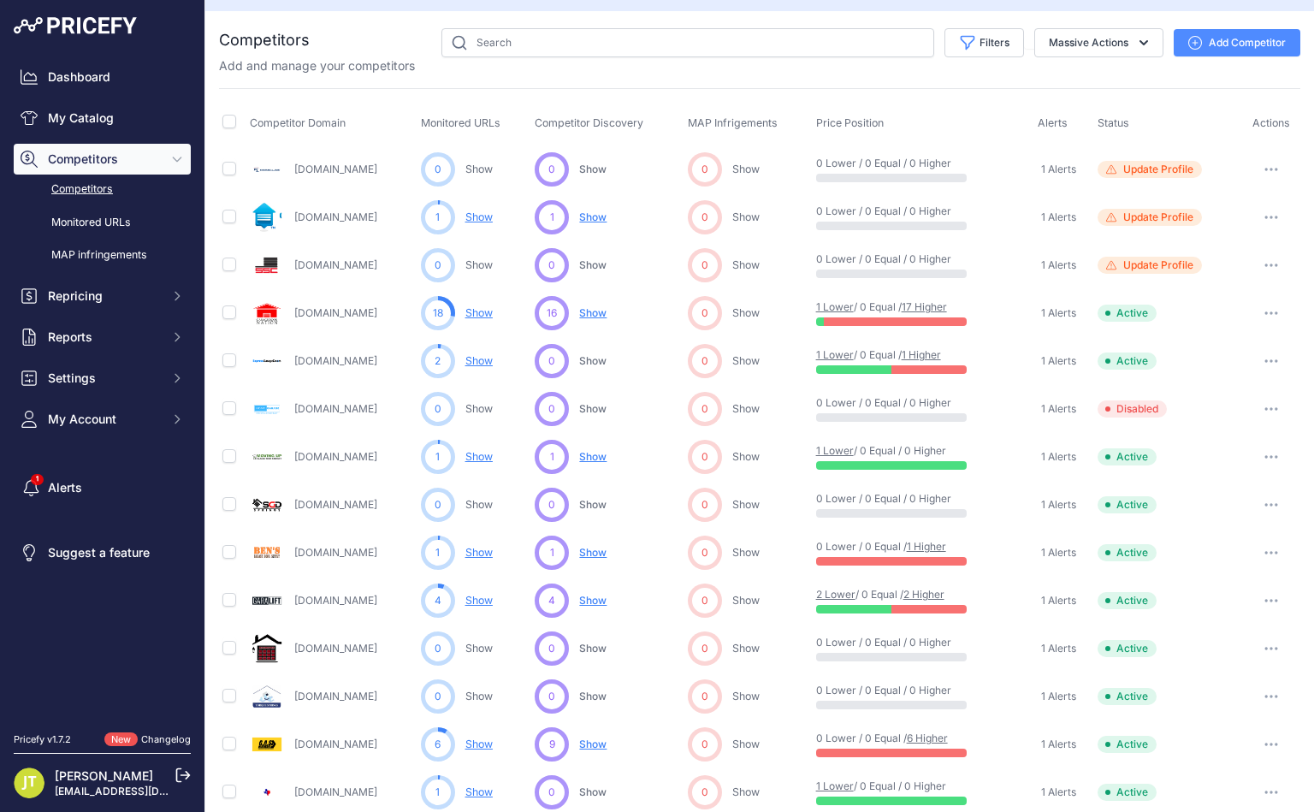
scroll to position [0, 0]
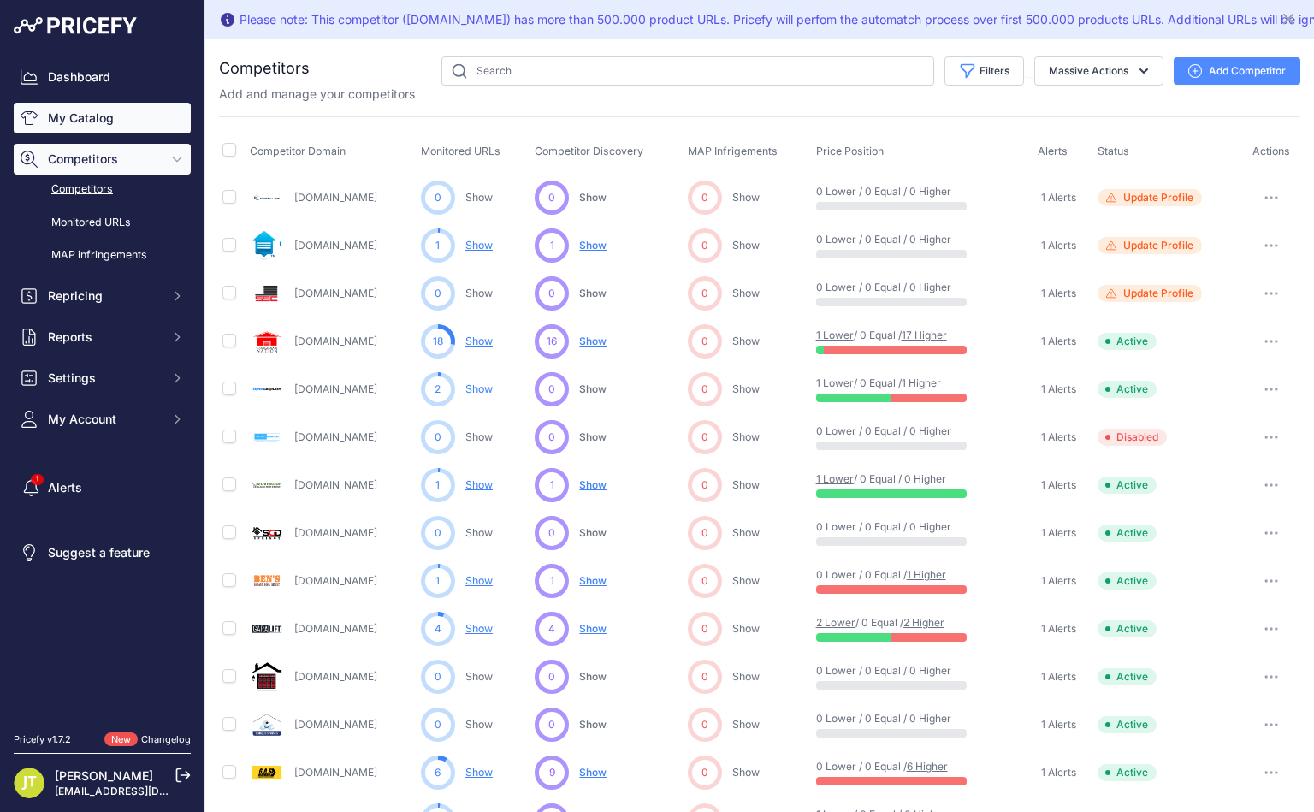
click at [80, 124] on link "My Catalog" at bounding box center [102, 118] width 177 height 31
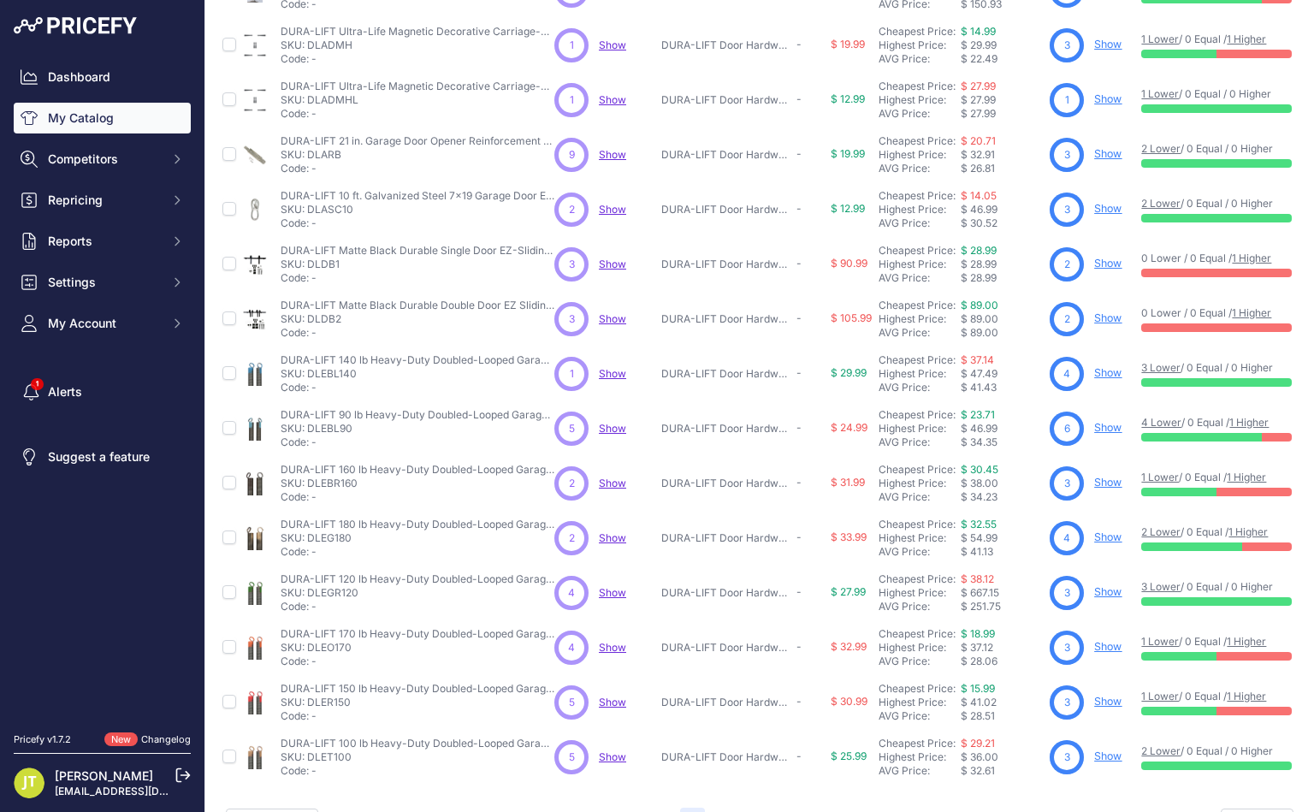
scroll to position [234, 0]
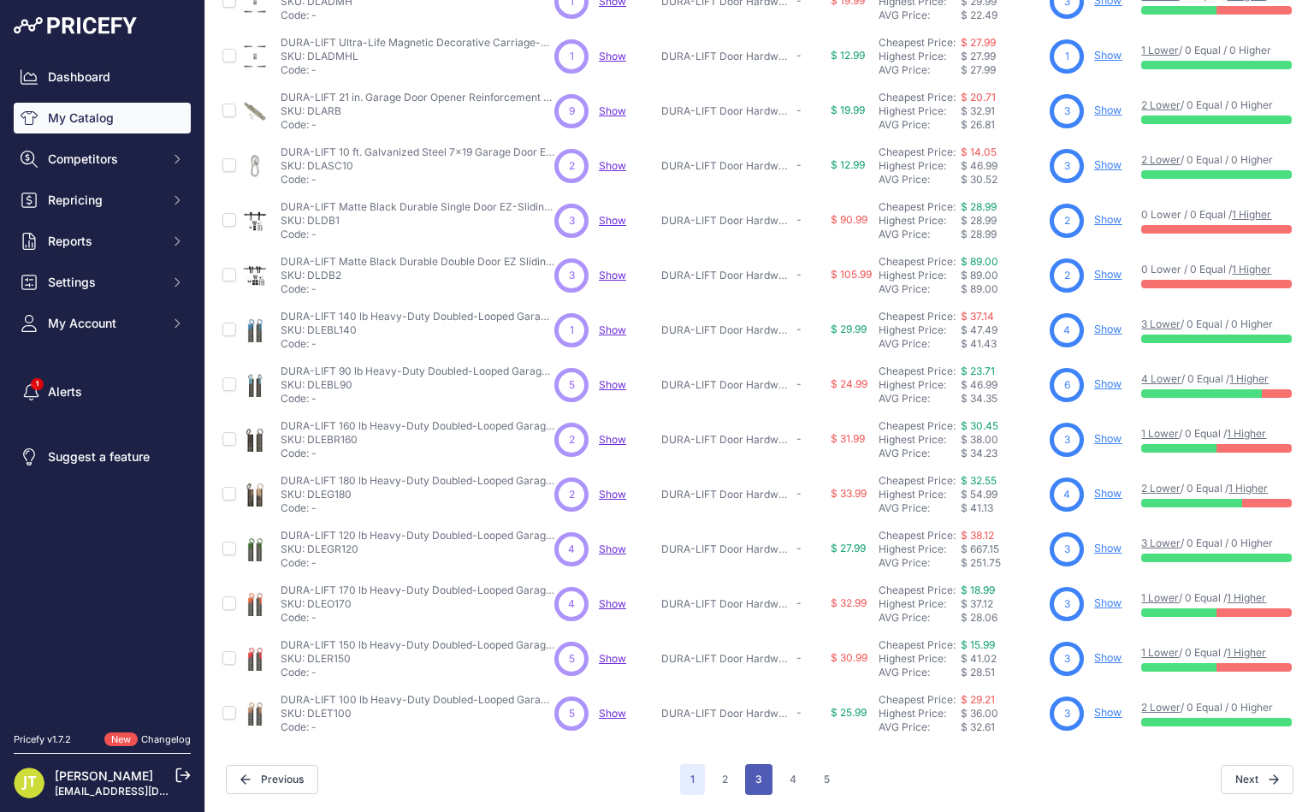
click at [745, 764] on button "3" at bounding box center [758, 779] width 27 height 31
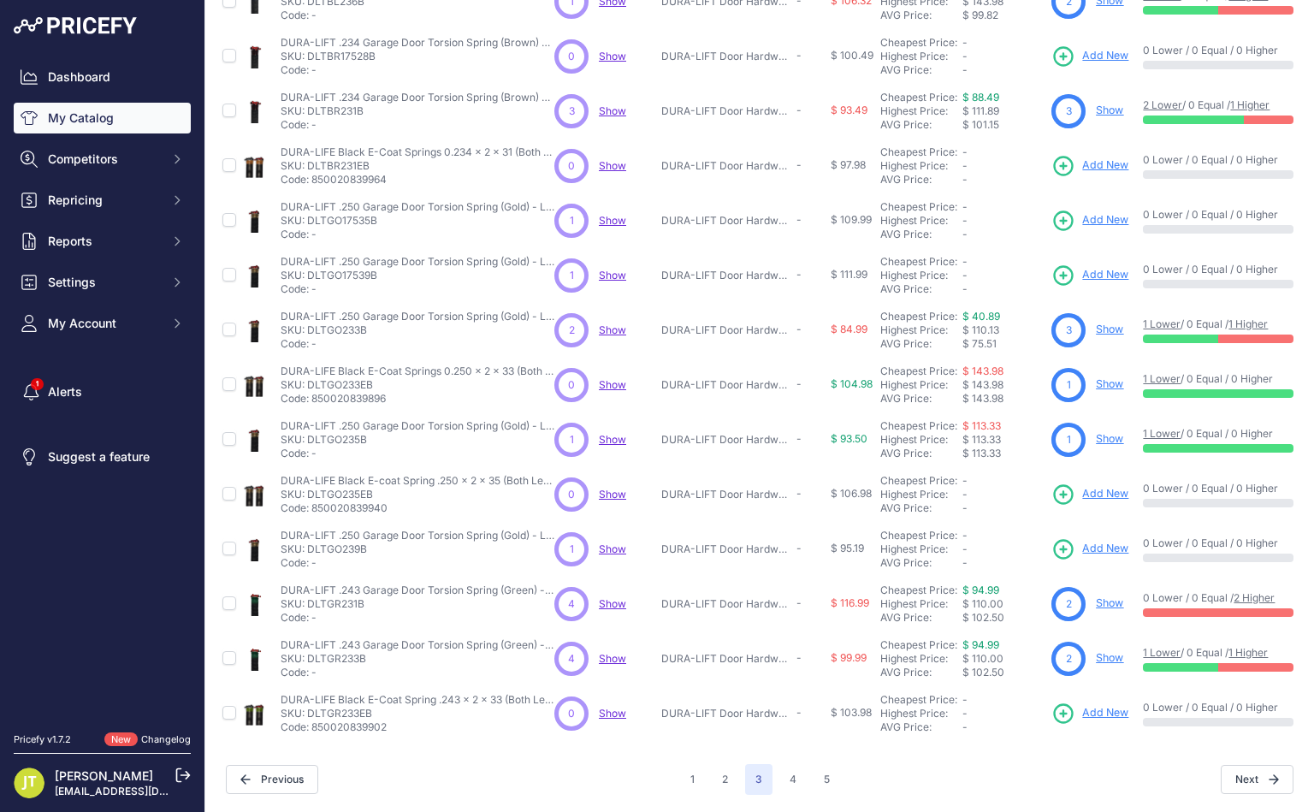
scroll to position [273, 0]
